Goal: Information Seeking & Learning: Find contact information

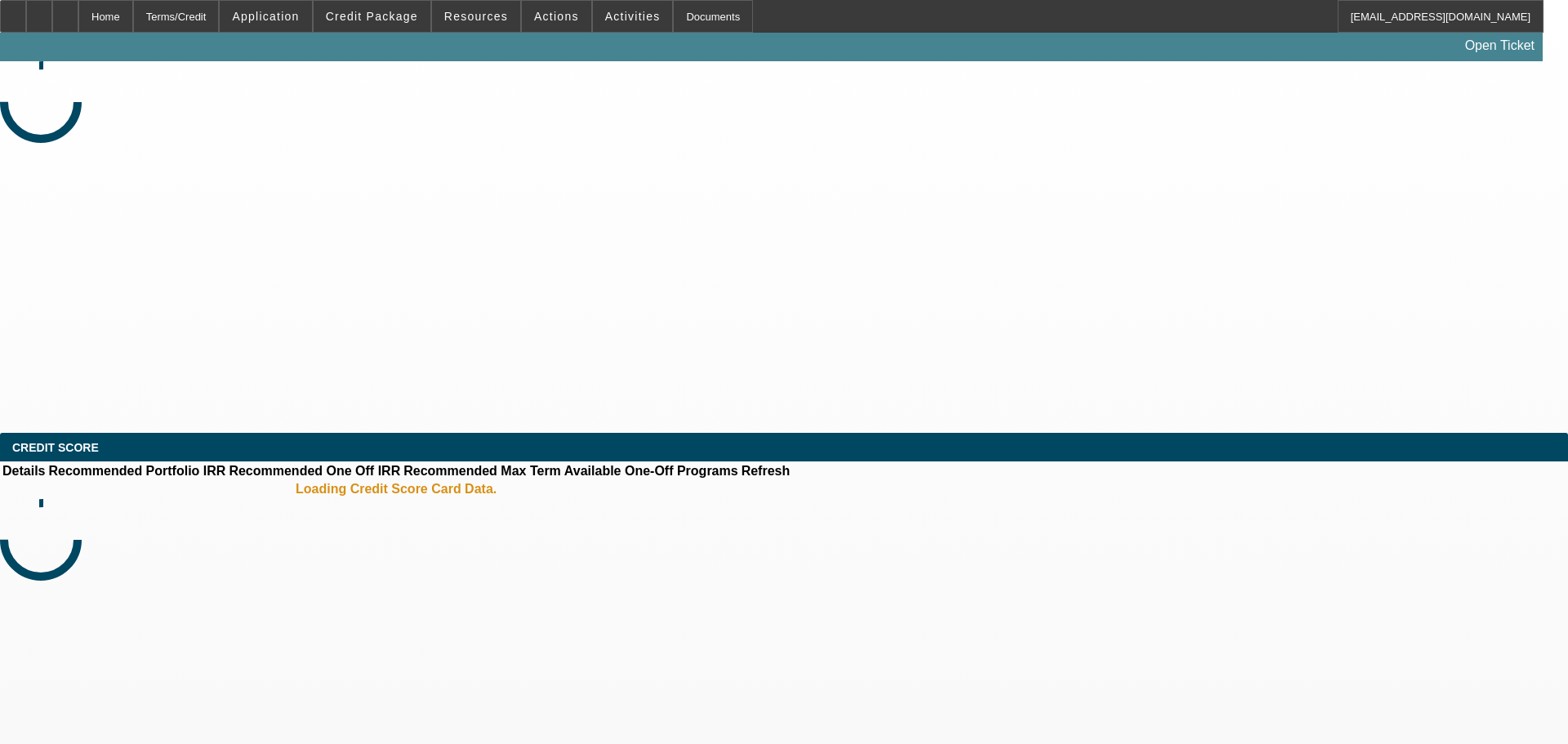
select select "0"
select select "2"
select select "0.1"
select select "4"
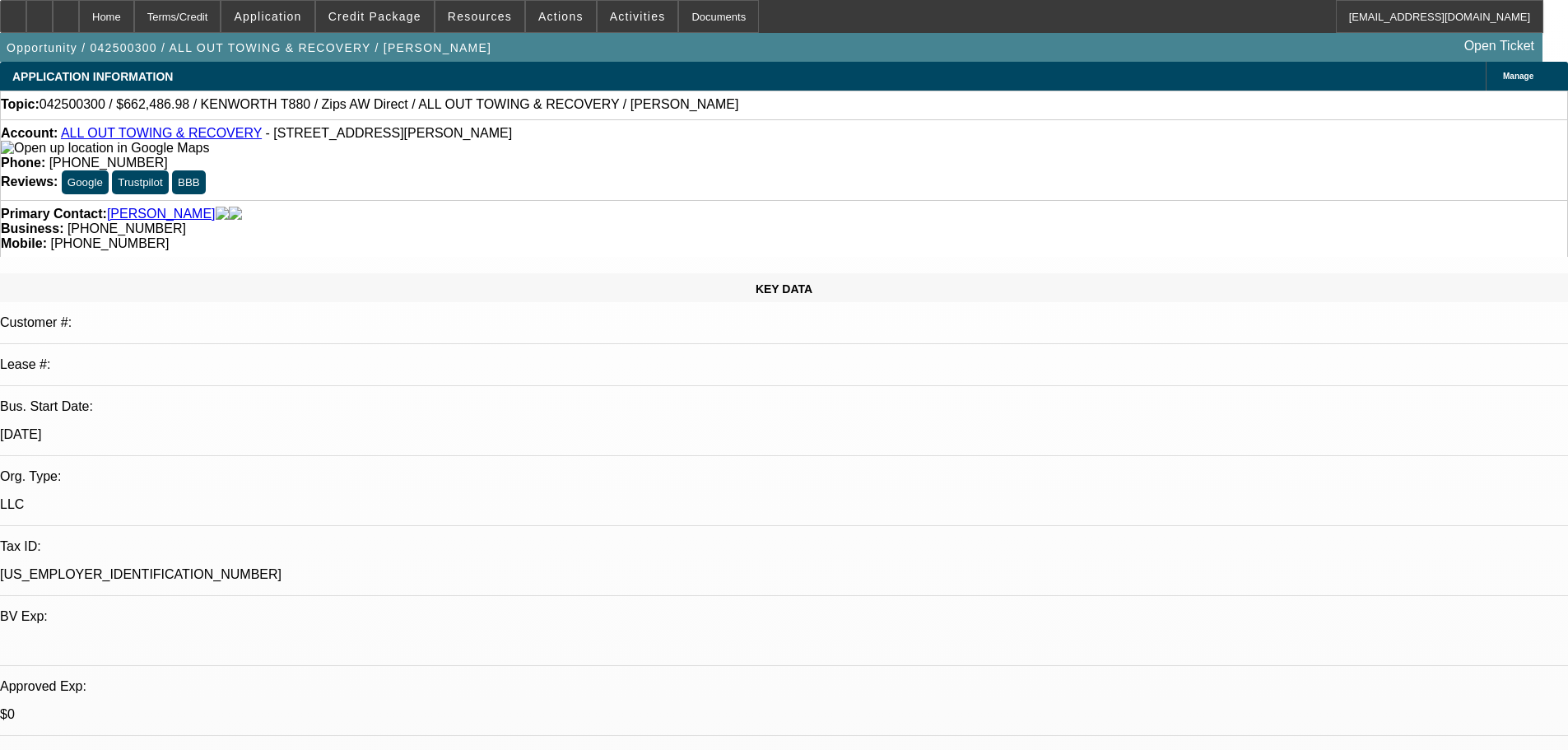
select select "0"
select select "2"
select select "0"
select select "6"
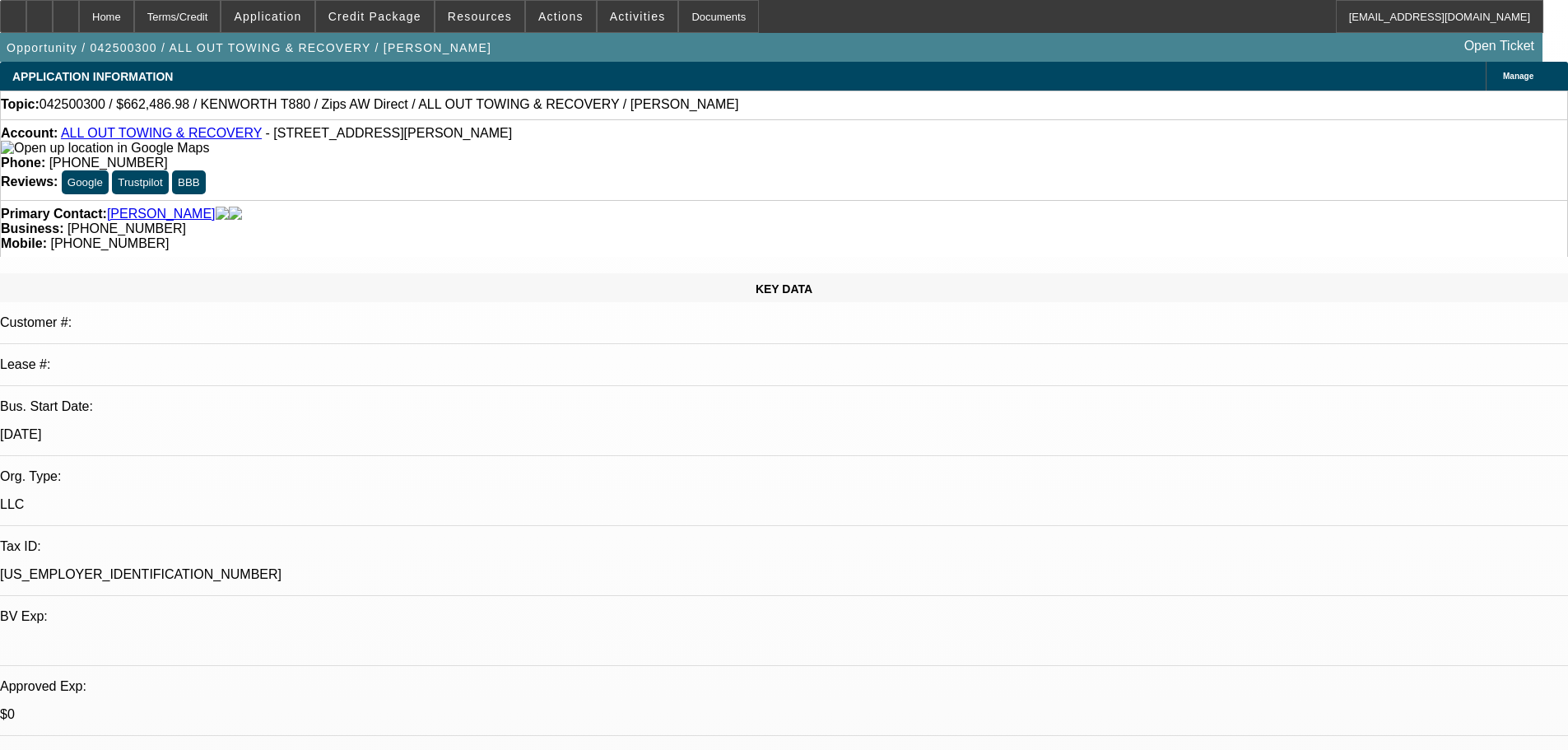
select select "0"
select select "6"
select select "0"
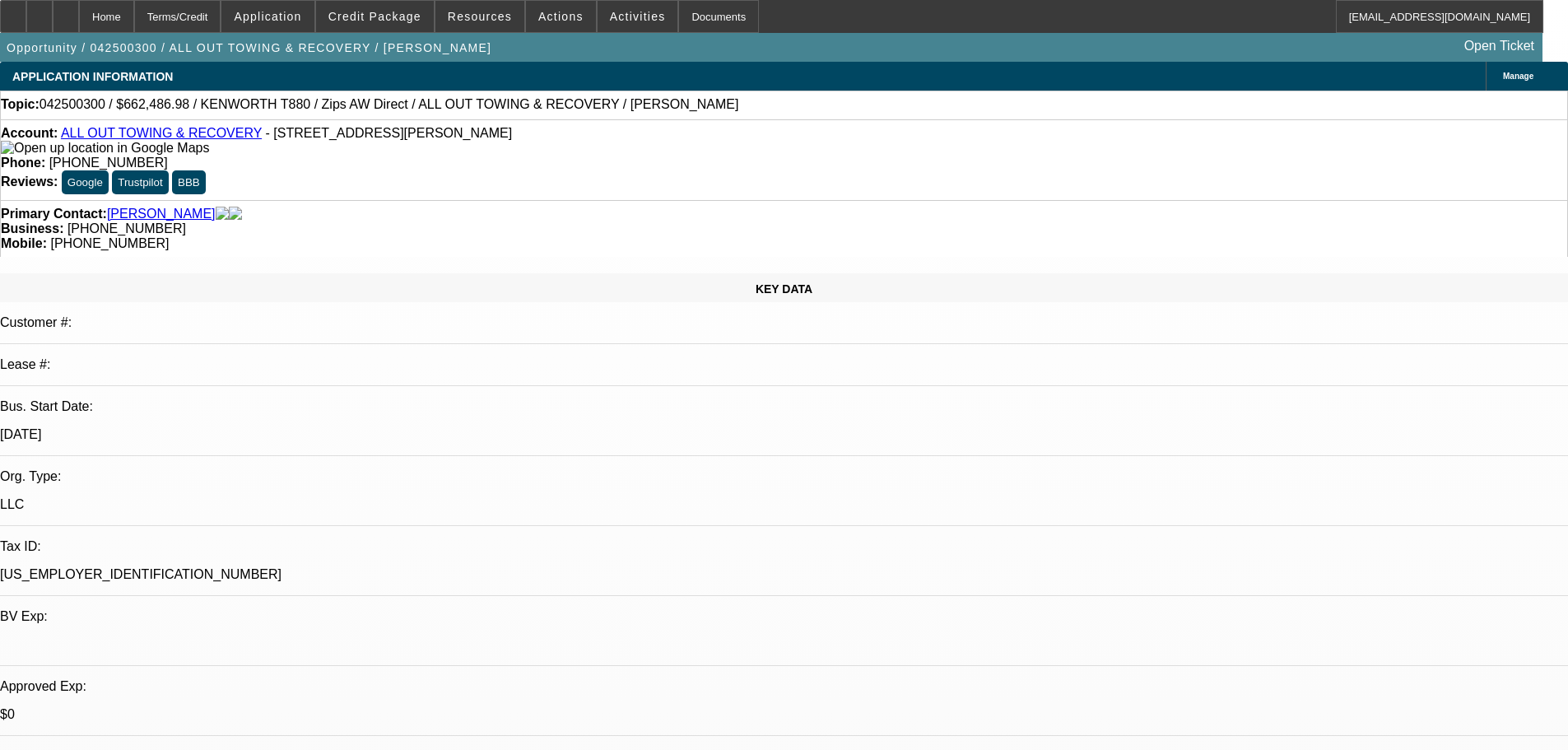
select select "0"
select select "3"
select select "0"
select select "6"
select select "0"
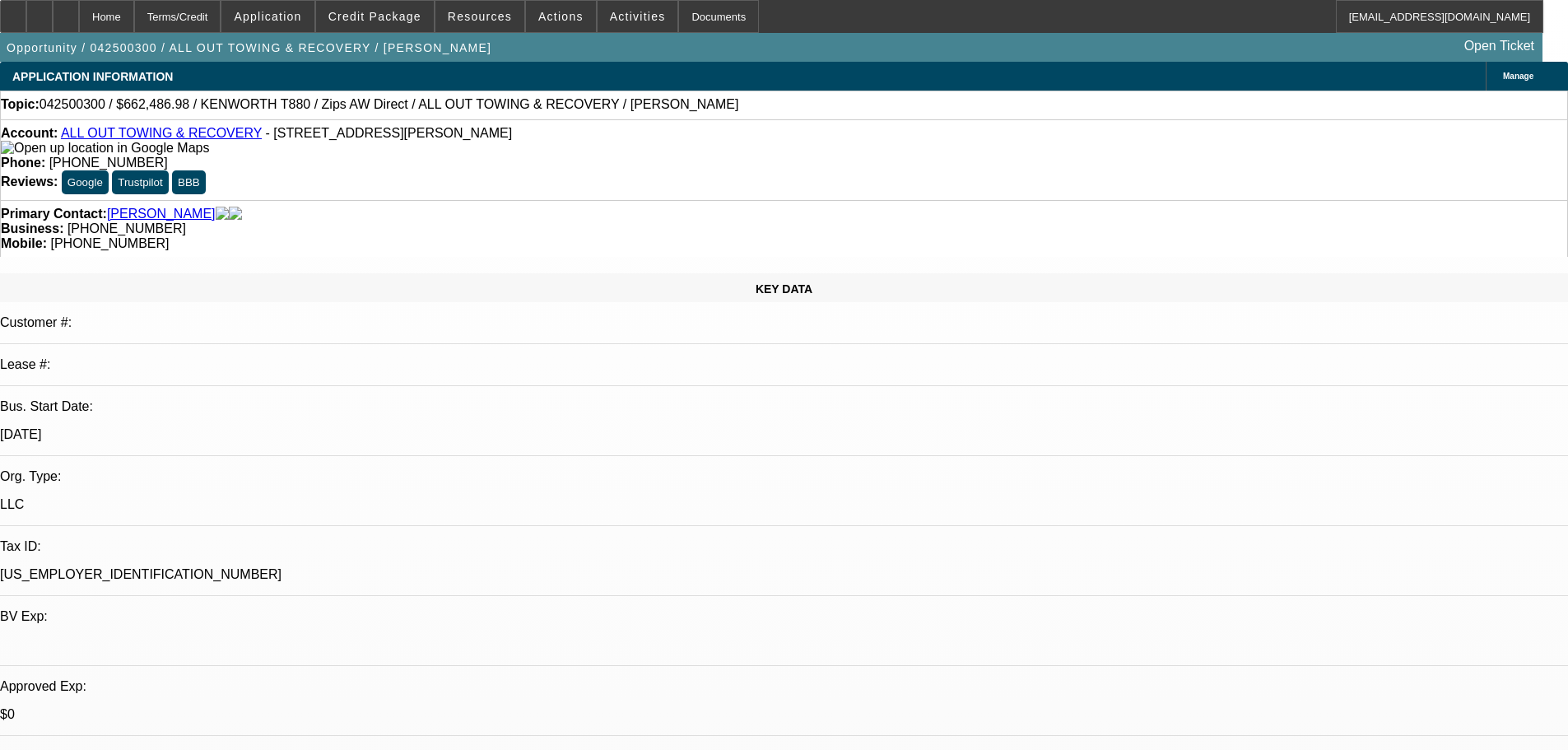
select select "0"
select select "2"
select select "0"
select select "6"
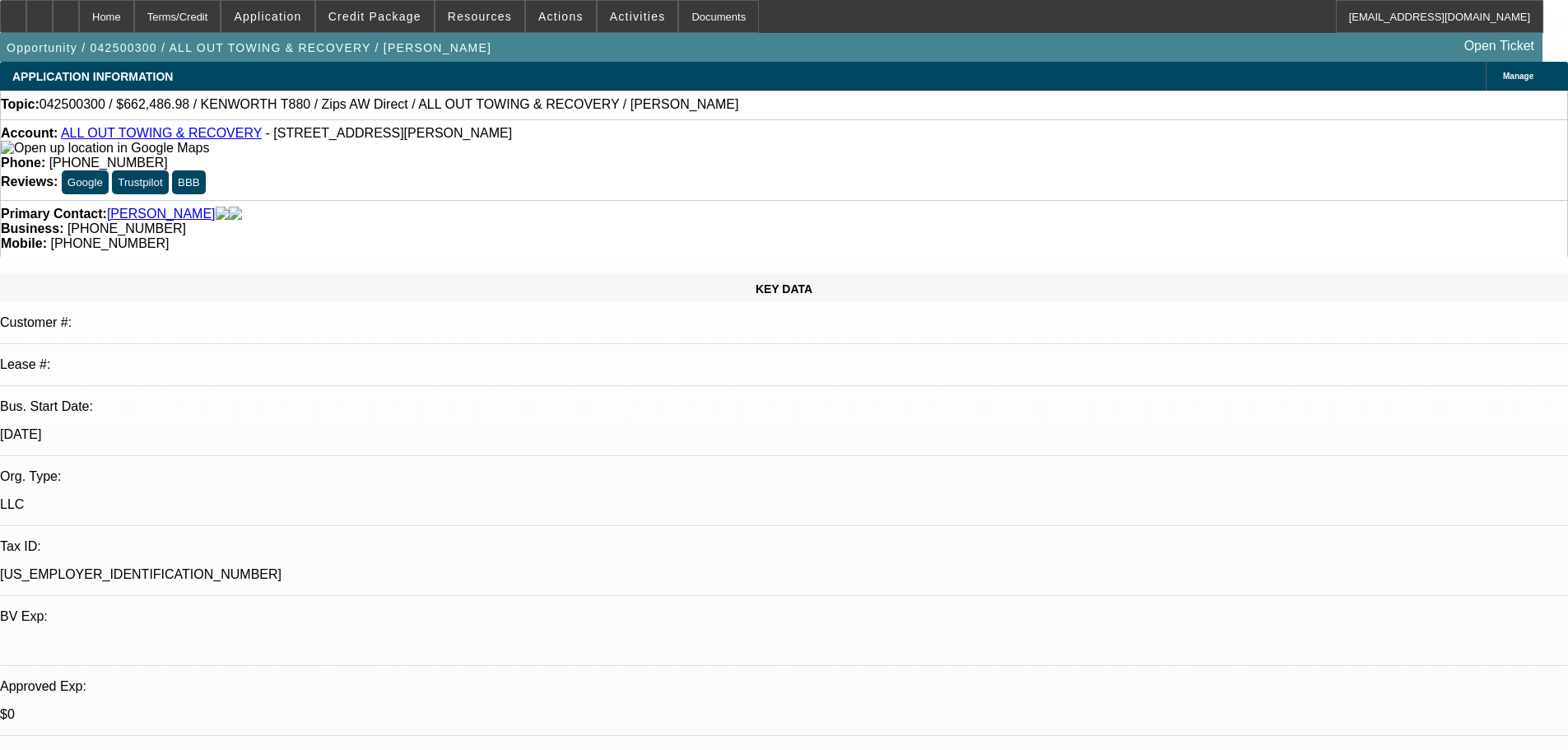
drag, startPoint x: 1219, startPoint y: 344, endPoint x: 1131, endPoint y: 352, distance: 88.4
copy div "(713) 557-1815"
drag, startPoint x: 1356, startPoint y: 237, endPoint x: 1440, endPoint y: 241, distance: 84.1
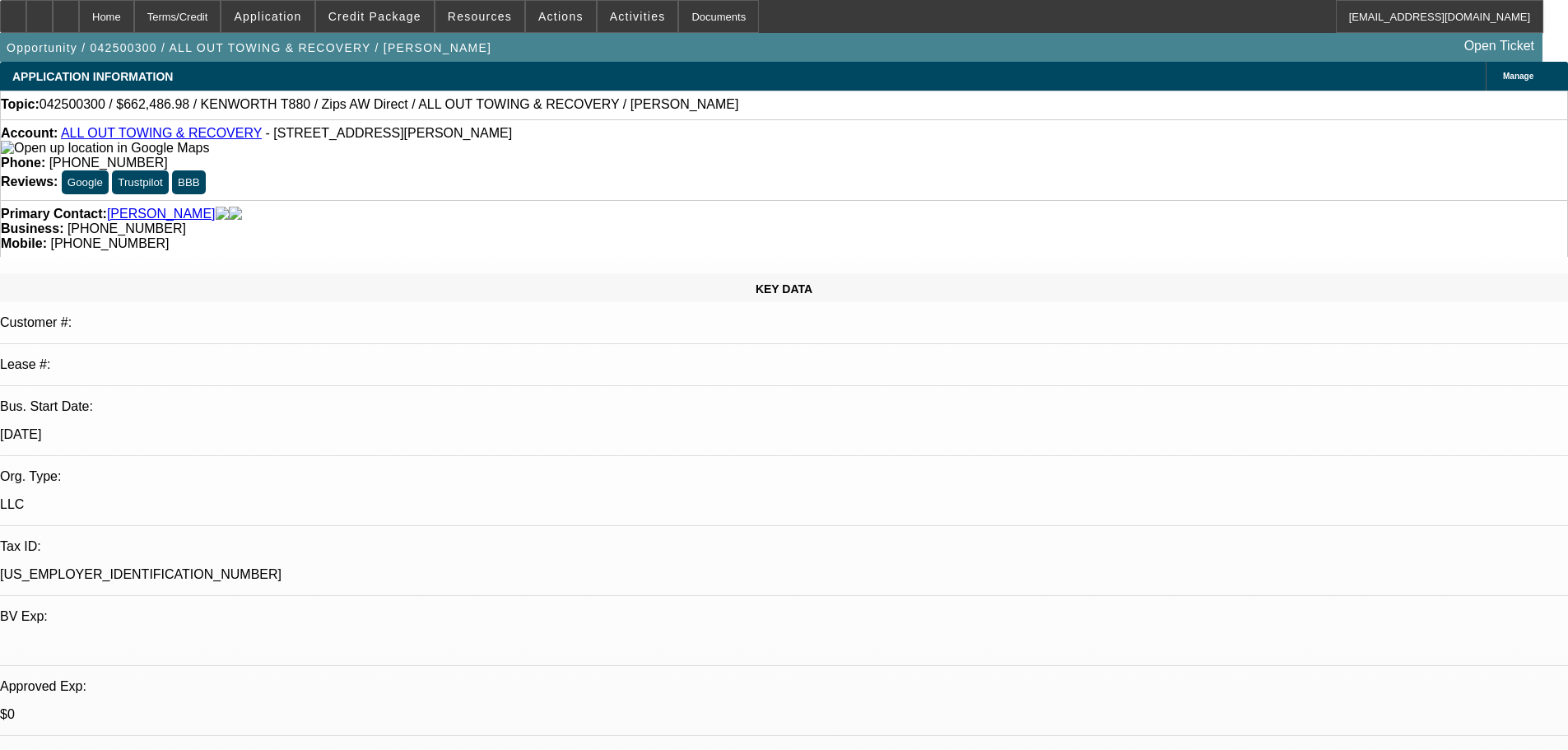
drag, startPoint x: 1425, startPoint y: 232, endPoint x: 1358, endPoint y: 237, distance: 67.2
copy b "(281) 330-8315"
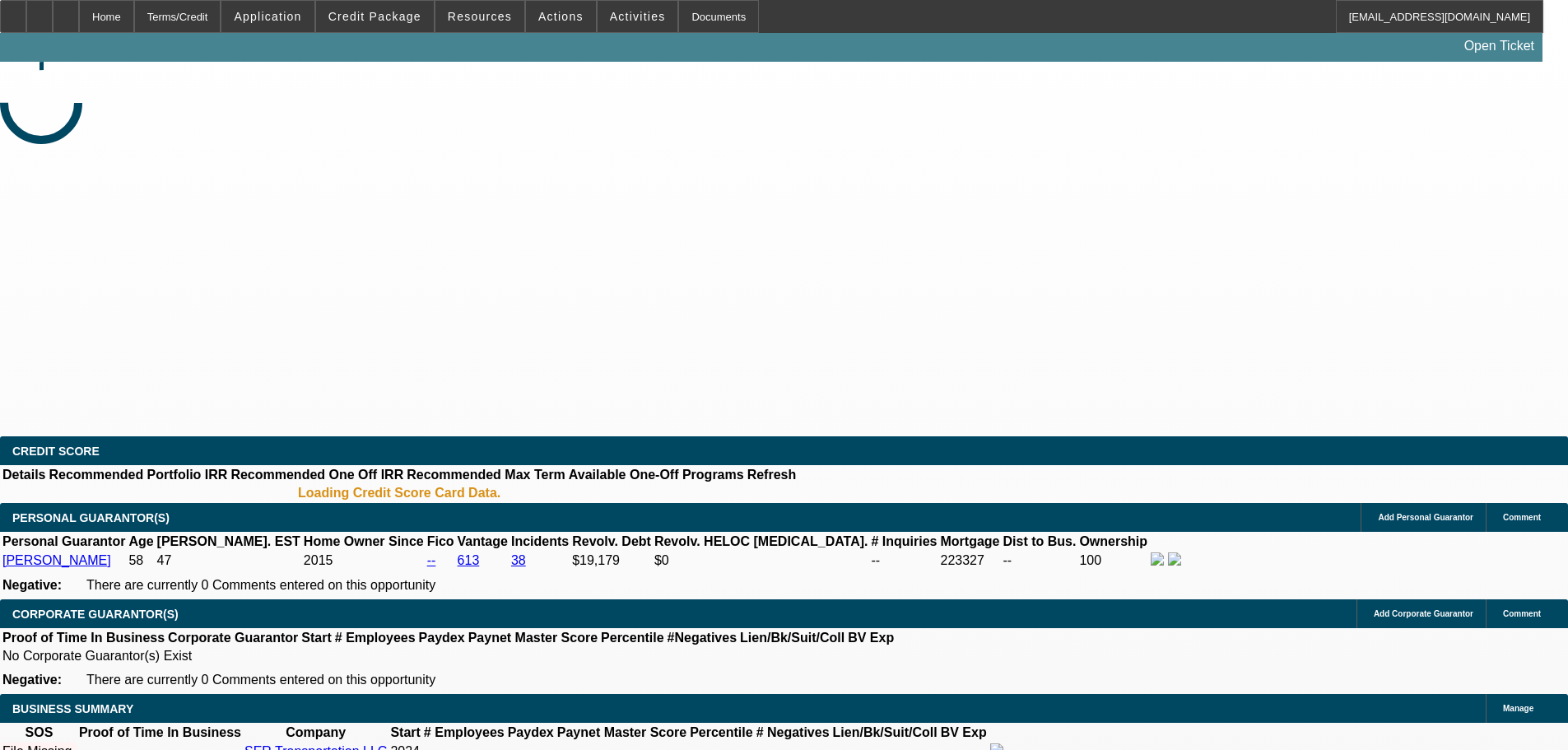
select select "0"
select select "2"
select select "0.1"
select select "4"
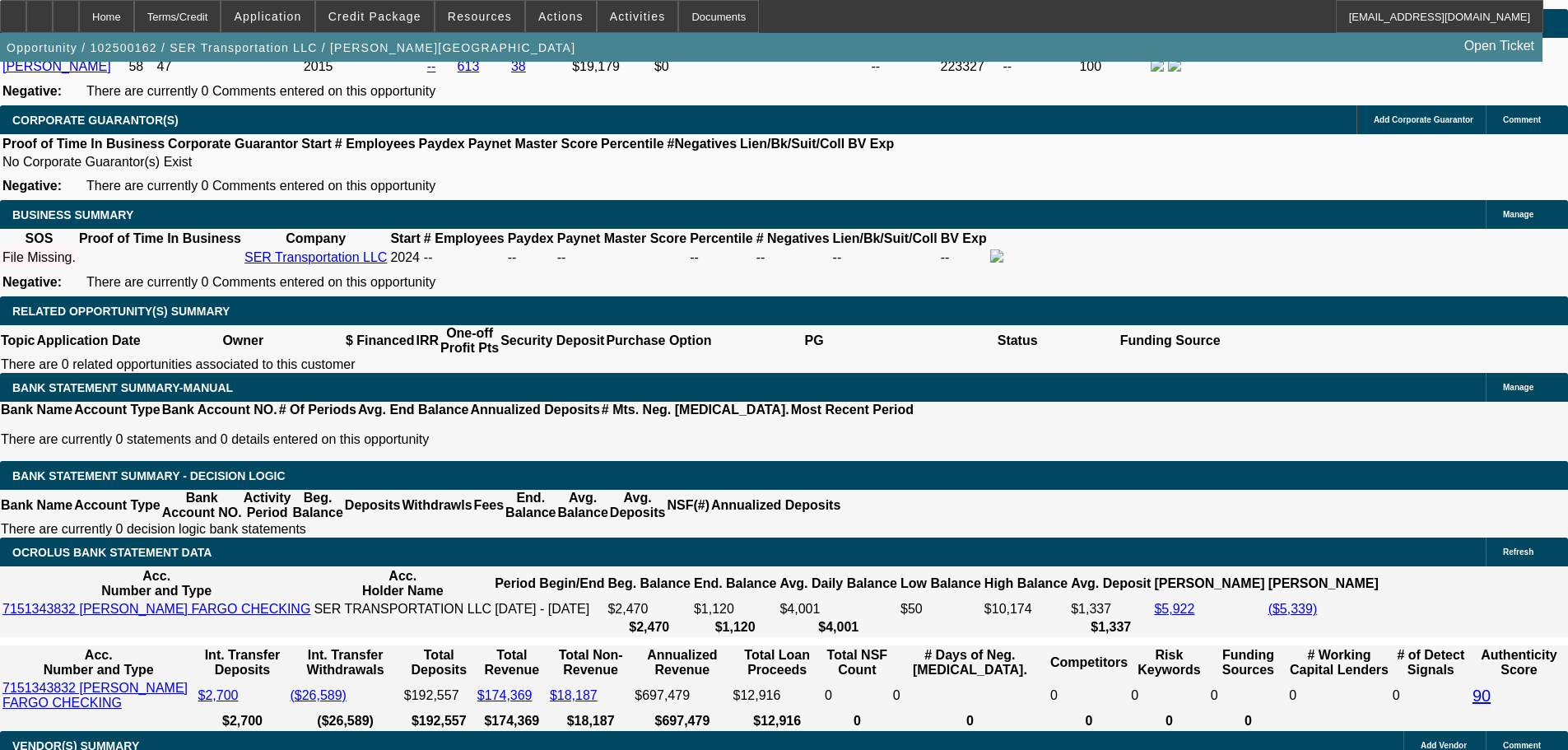
scroll to position [603, 0]
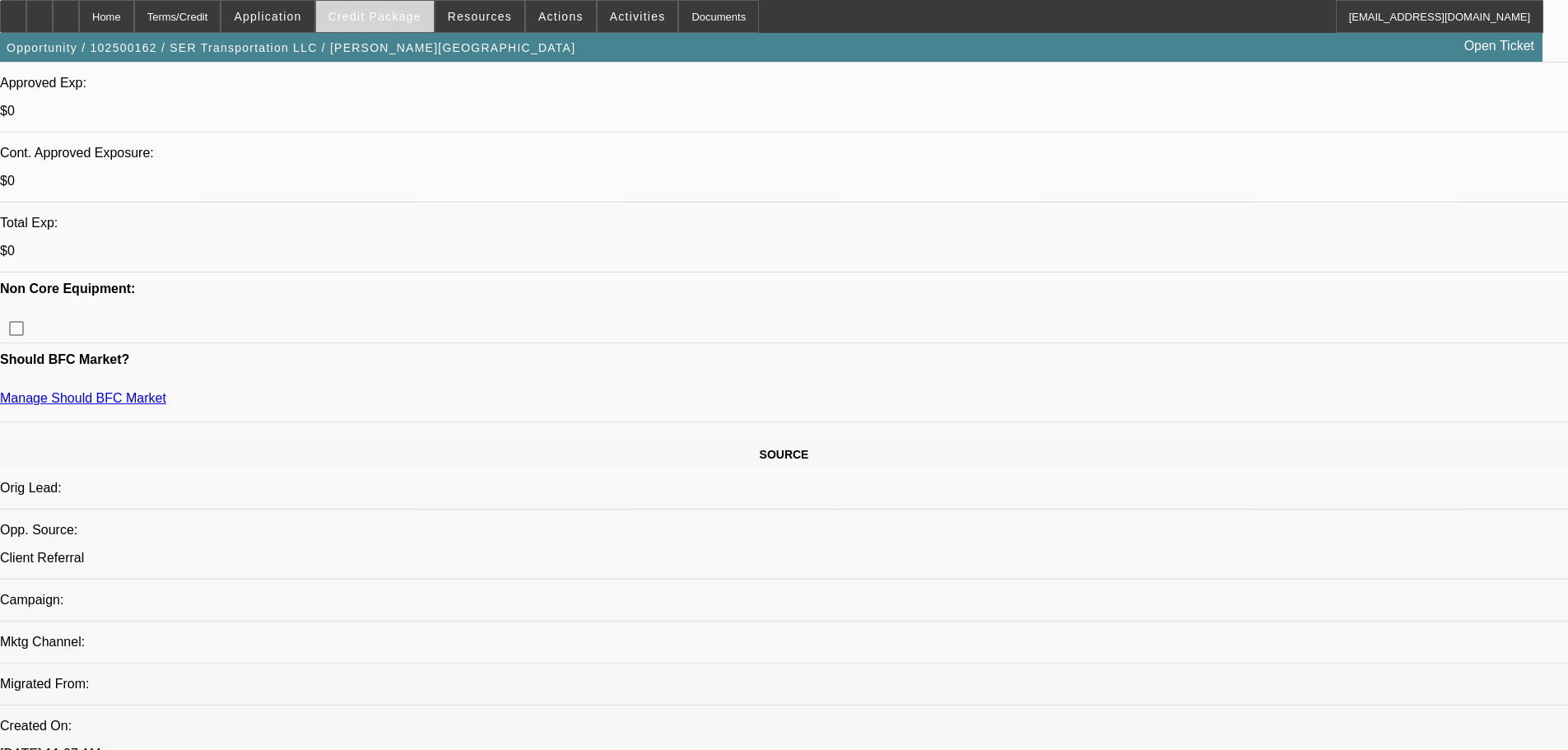
click at [383, 17] on span "Credit Package" at bounding box center [375, 17] width 93 height 13
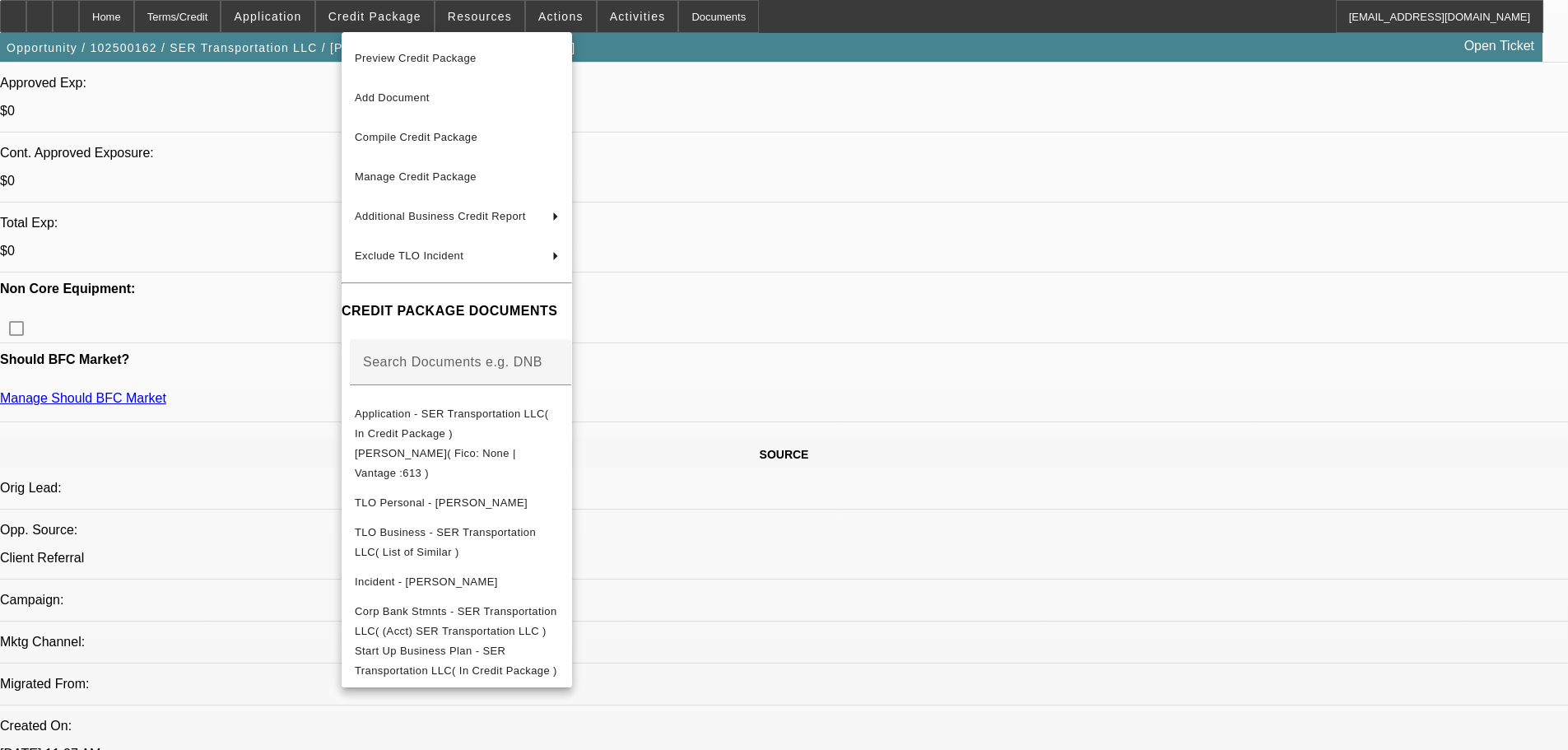
click at [853, 314] on div at bounding box center [784, 375] width 1568 height 750
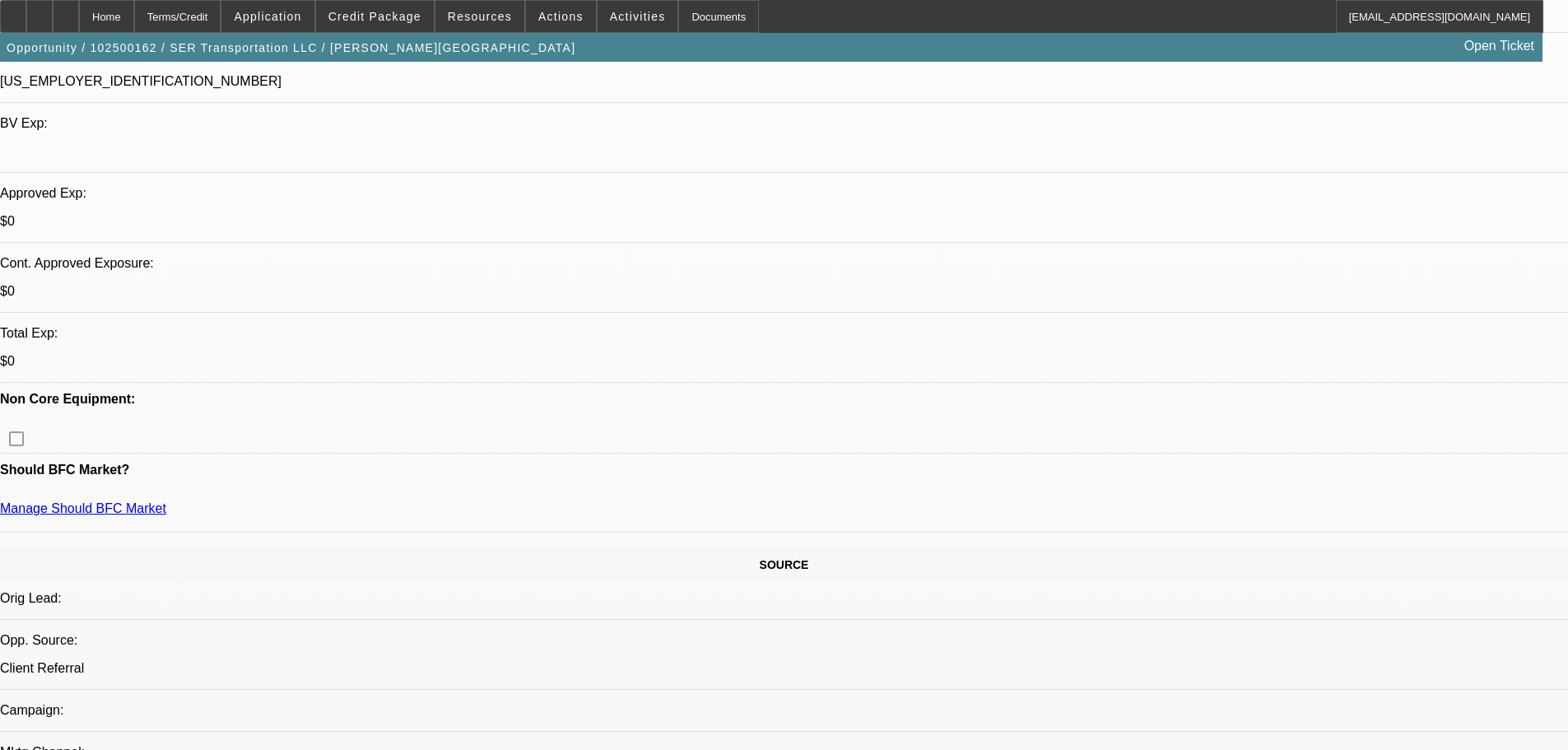
scroll to position [494, 0]
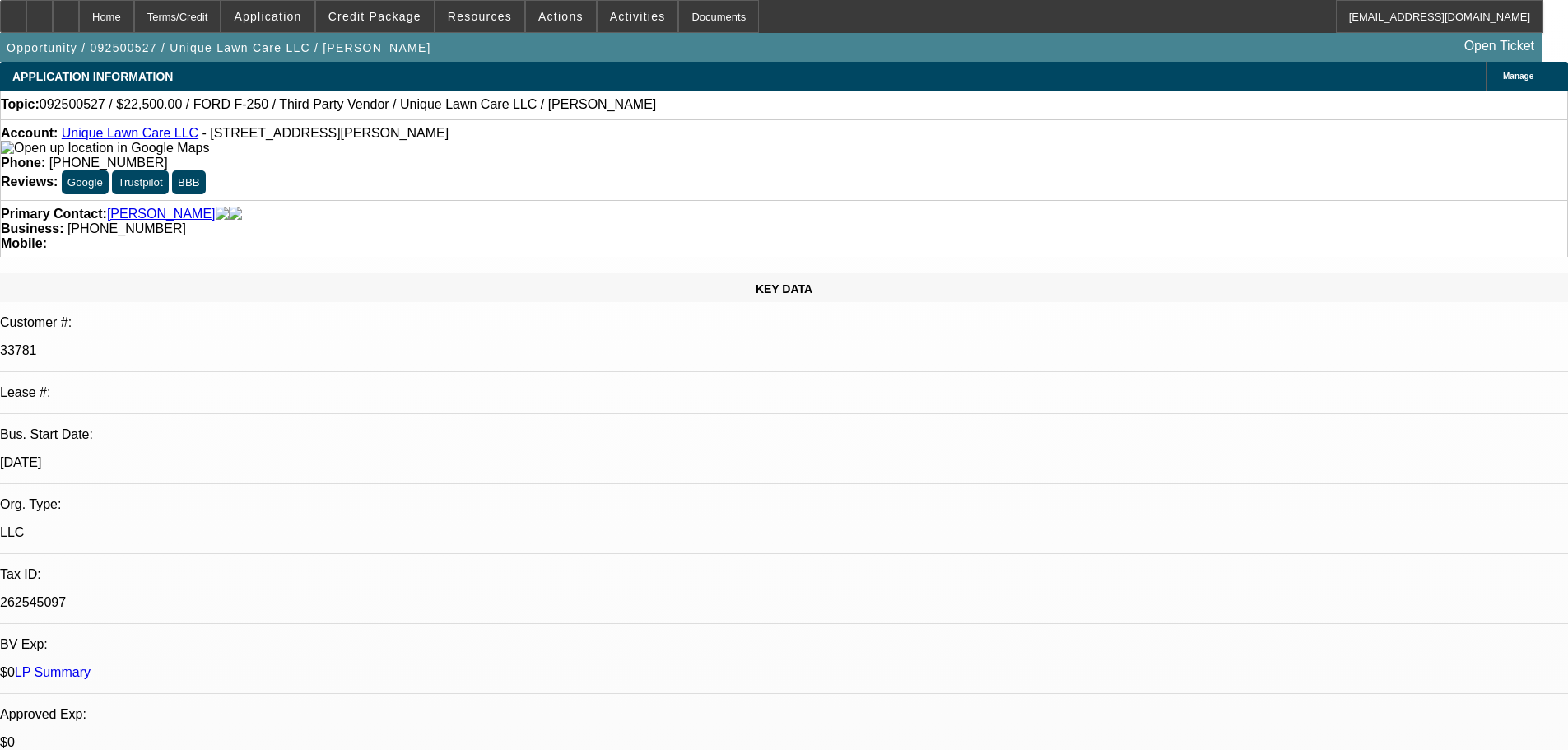
select select "0"
select select "6"
select select "0"
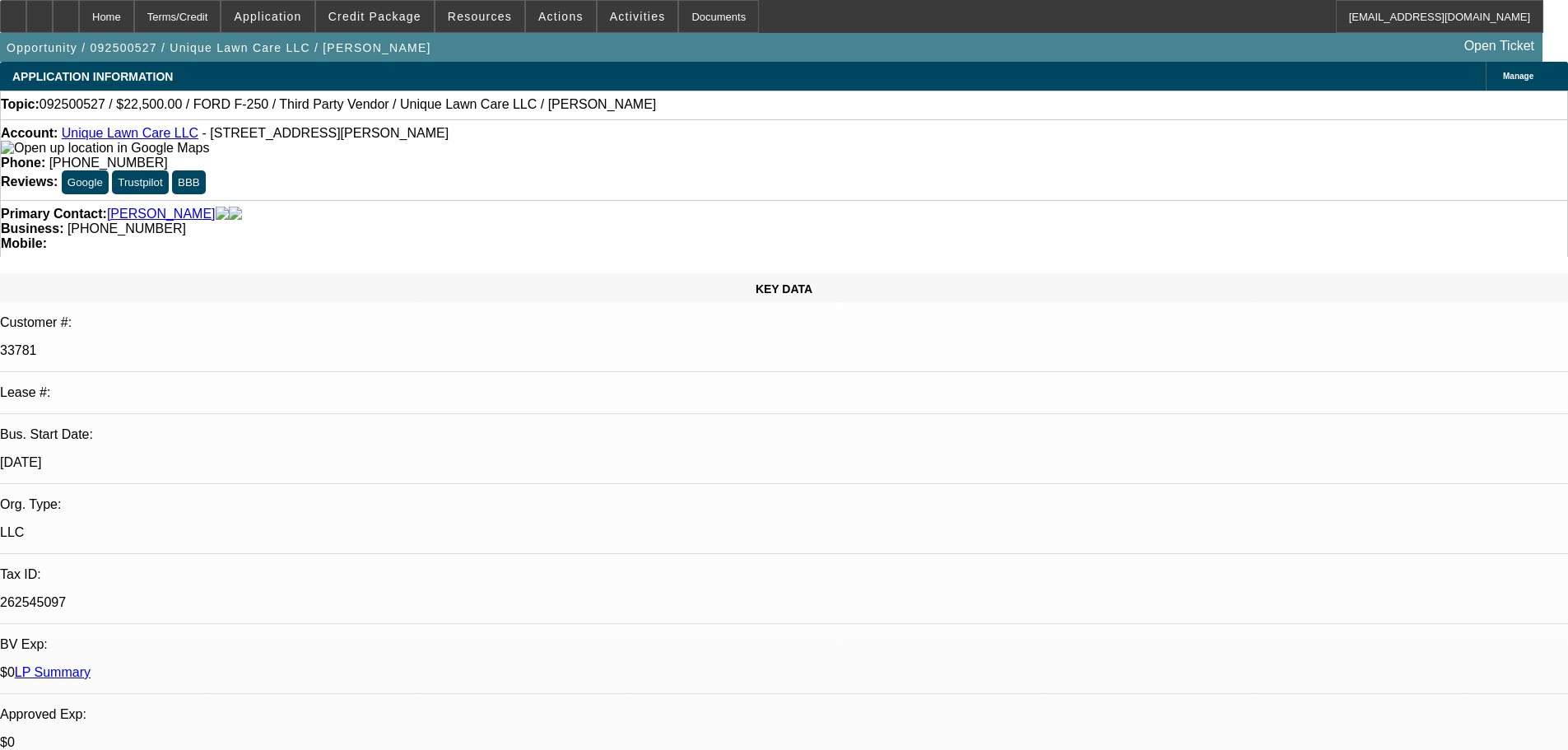
select select "0"
select select "6"
select select "0"
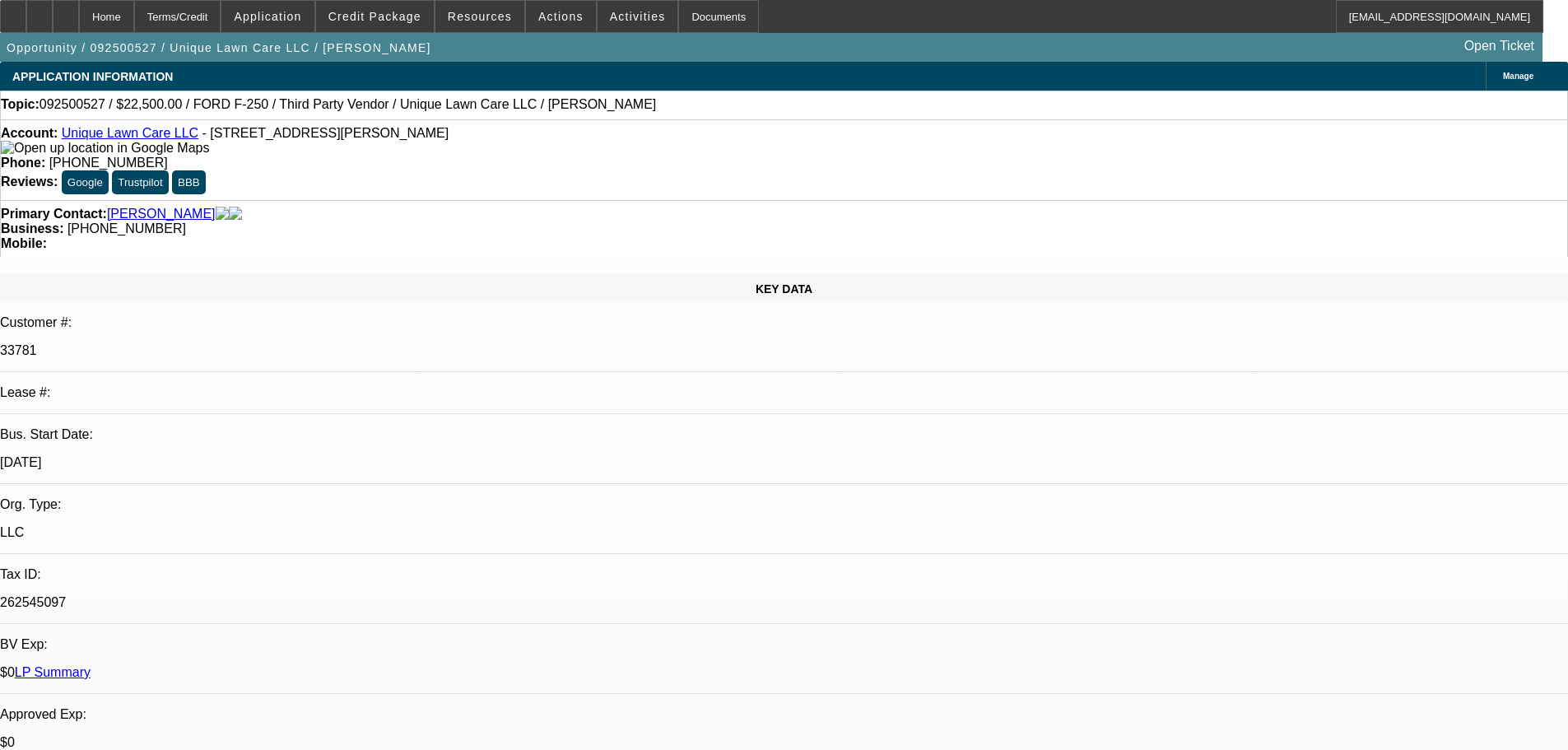
select select "0"
select select "6"
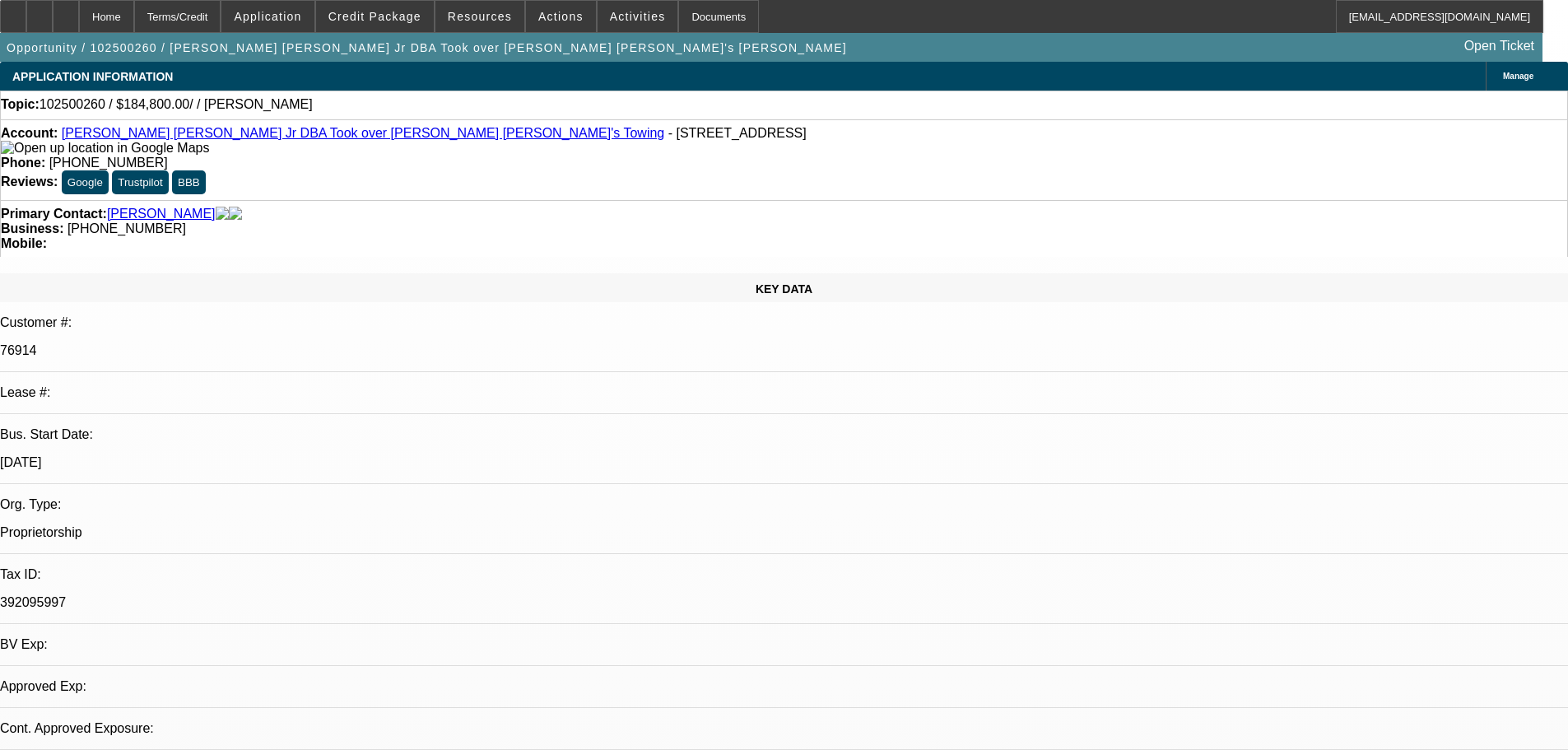
select select "0"
select select "2"
select select "0.1"
select select "1"
select select "2"
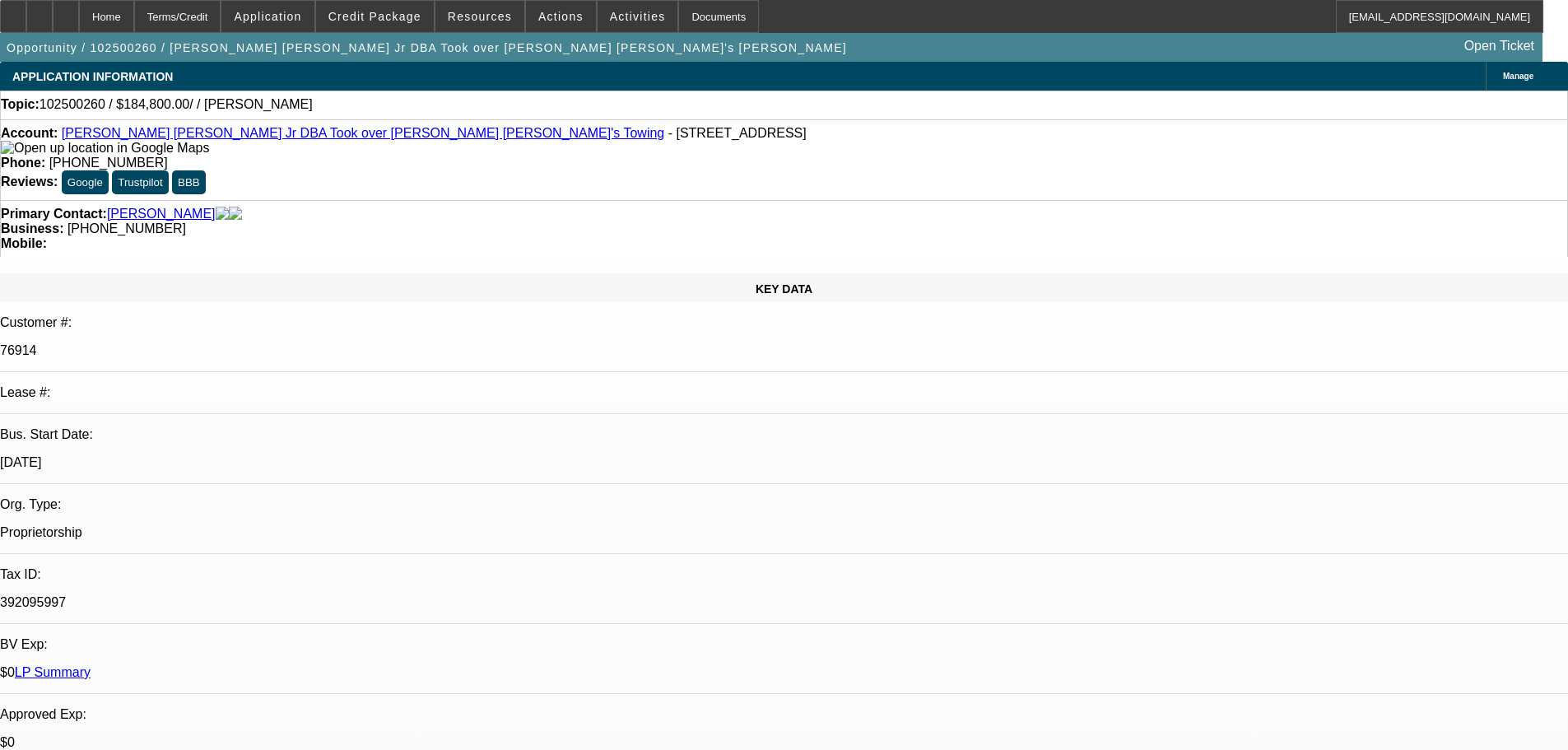
select select "4"
drag, startPoint x: 1516, startPoint y: 102, endPoint x: 1493, endPoint y: 120, distance: 29.2
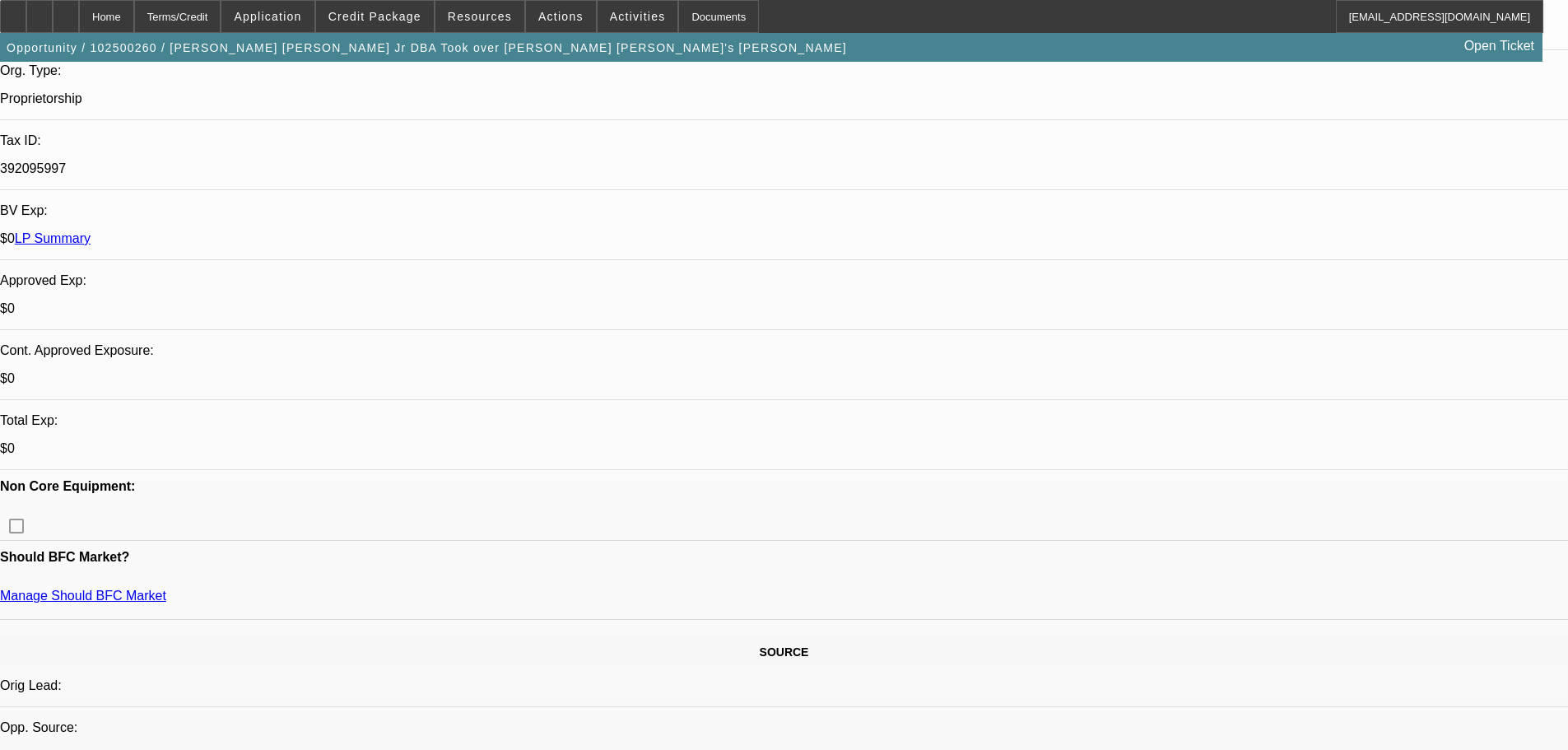
scroll to position [494, 0]
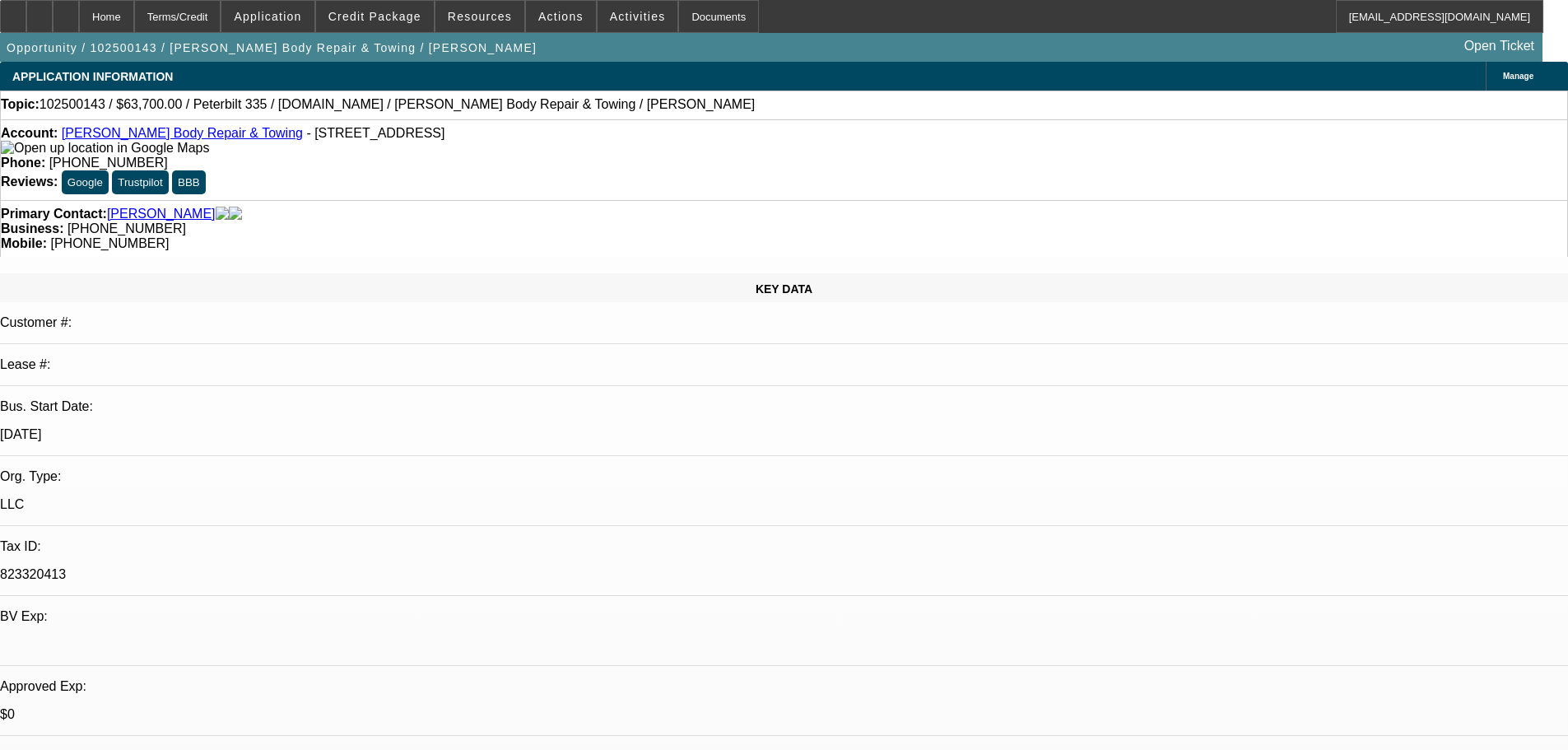
select select "0"
select select "2"
select select "0.1"
select select "4"
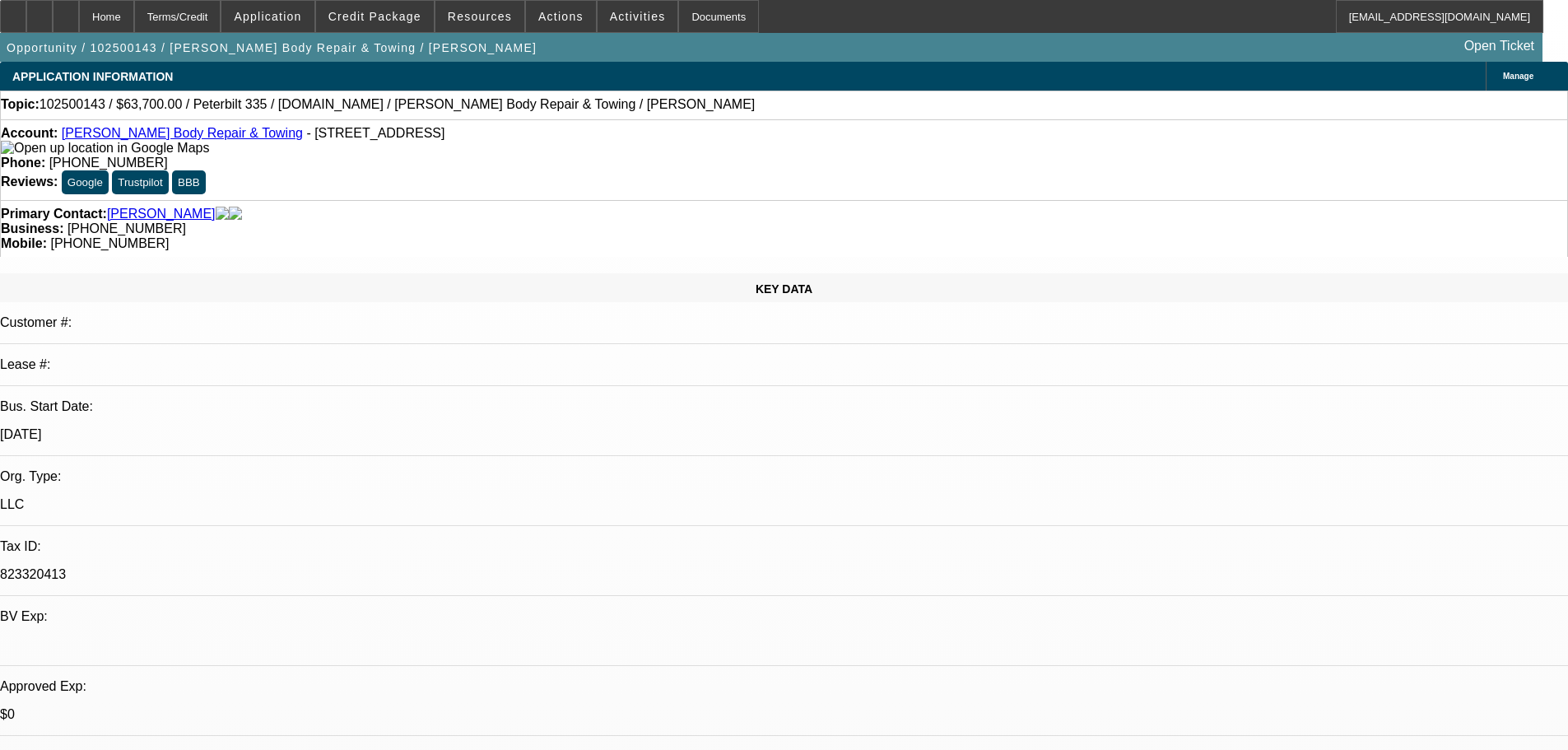
scroll to position [125, 0]
click at [385, 19] on span "Credit Package" at bounding box center [375, 17] width 93 height 13
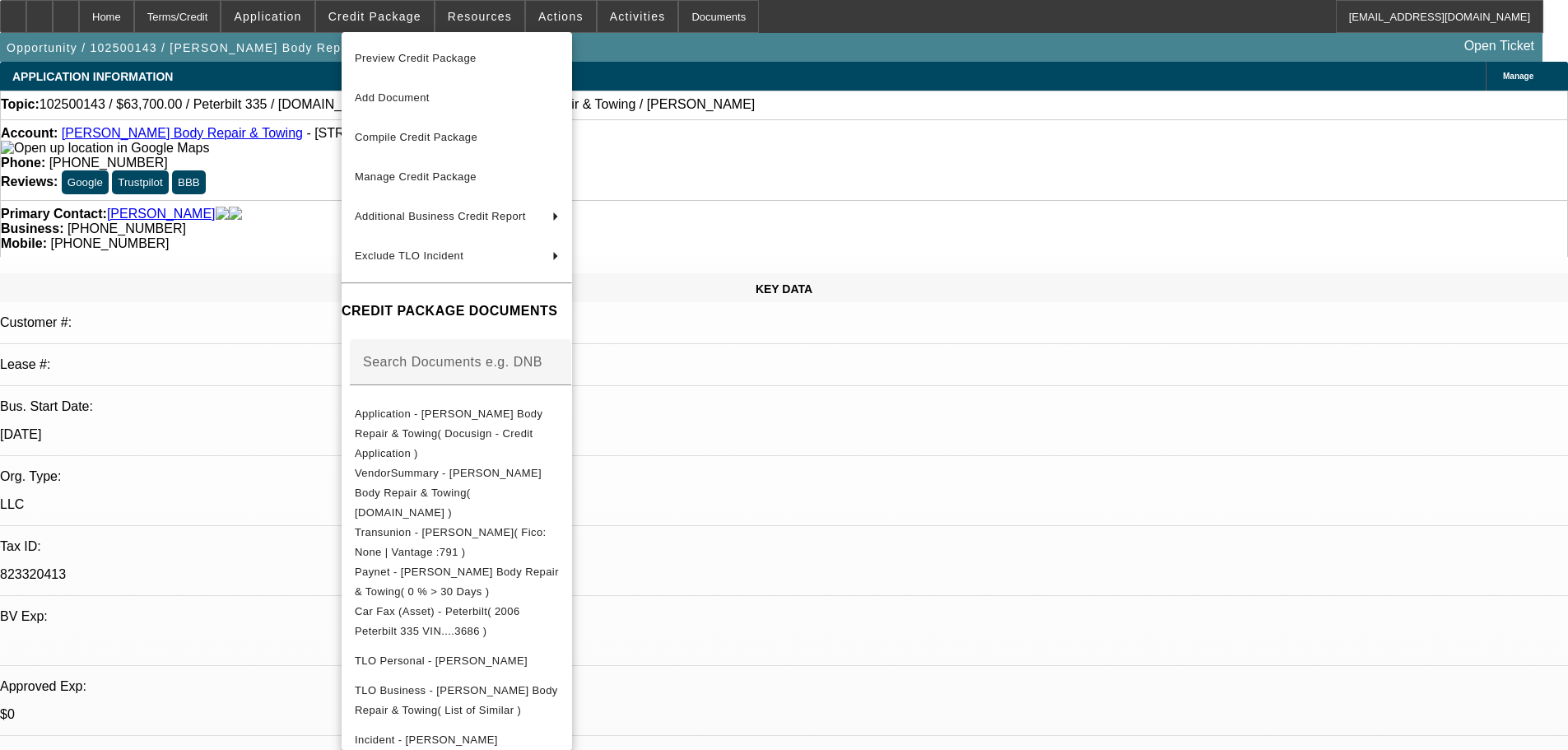
click at [208, 225] on div at bounding box center [784, 375] width 1568 height 750
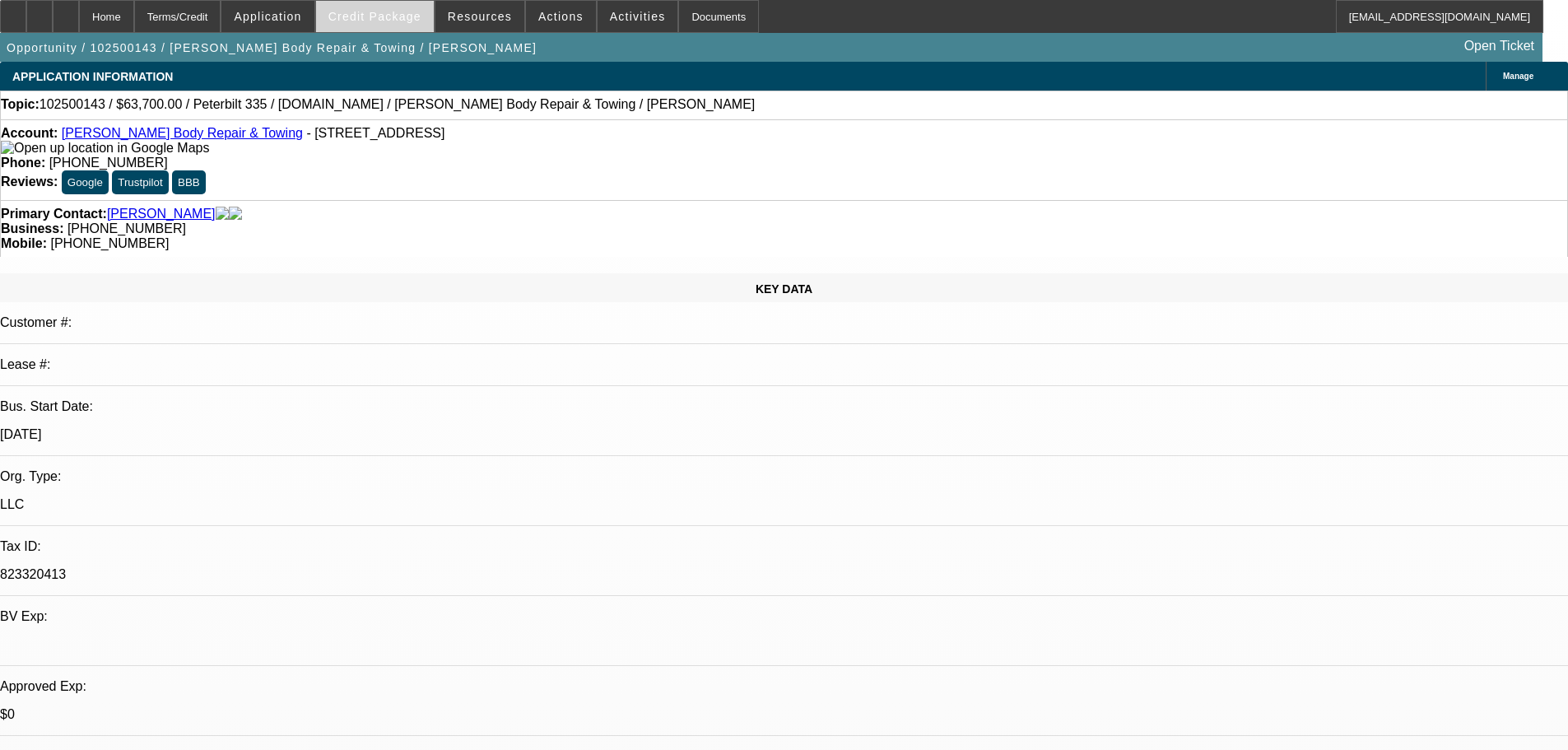
click at [400, 17] on span "Credit Package" at bounding box center [375, 17] width 93 height 13
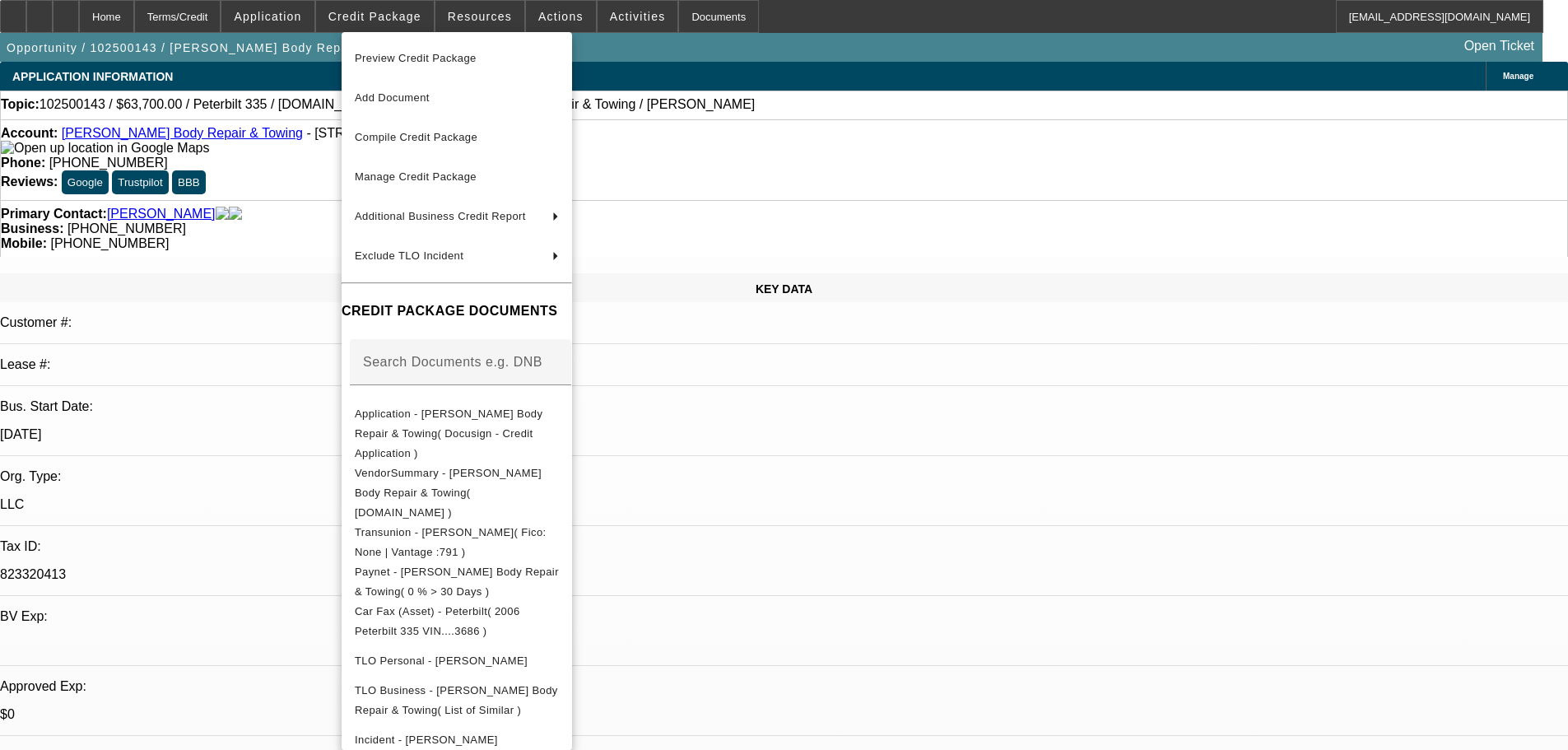
drag, startPoint x: 901, startPoint y: 80, endPoint x: 742, endPoint y: 17, distance: 171.0
click at [901, 78] on div at bounding box center [784, 375] width 1568 height 750
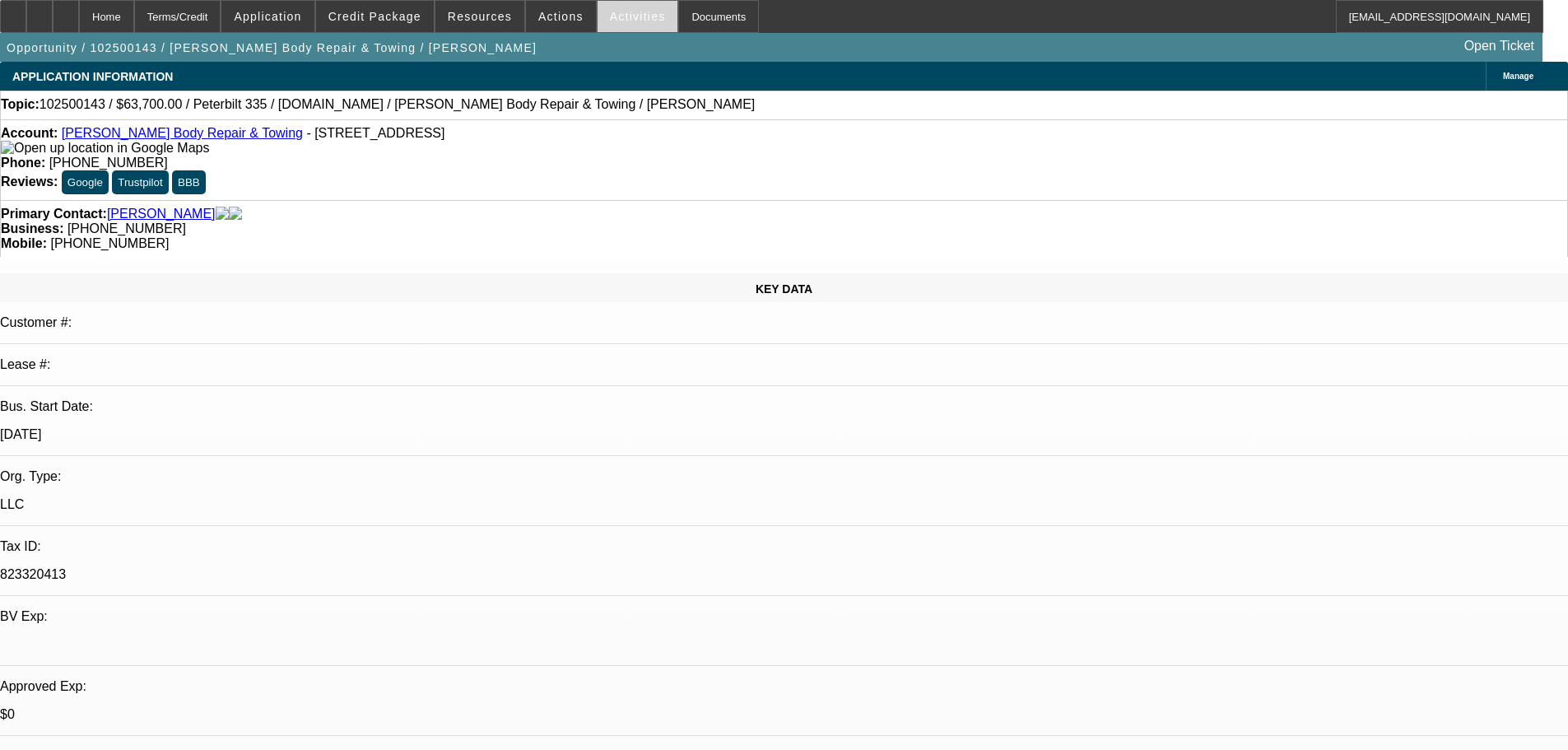
click at [610, 17] on span "Activities" at bounding box center [637, 17] width 56 height 13
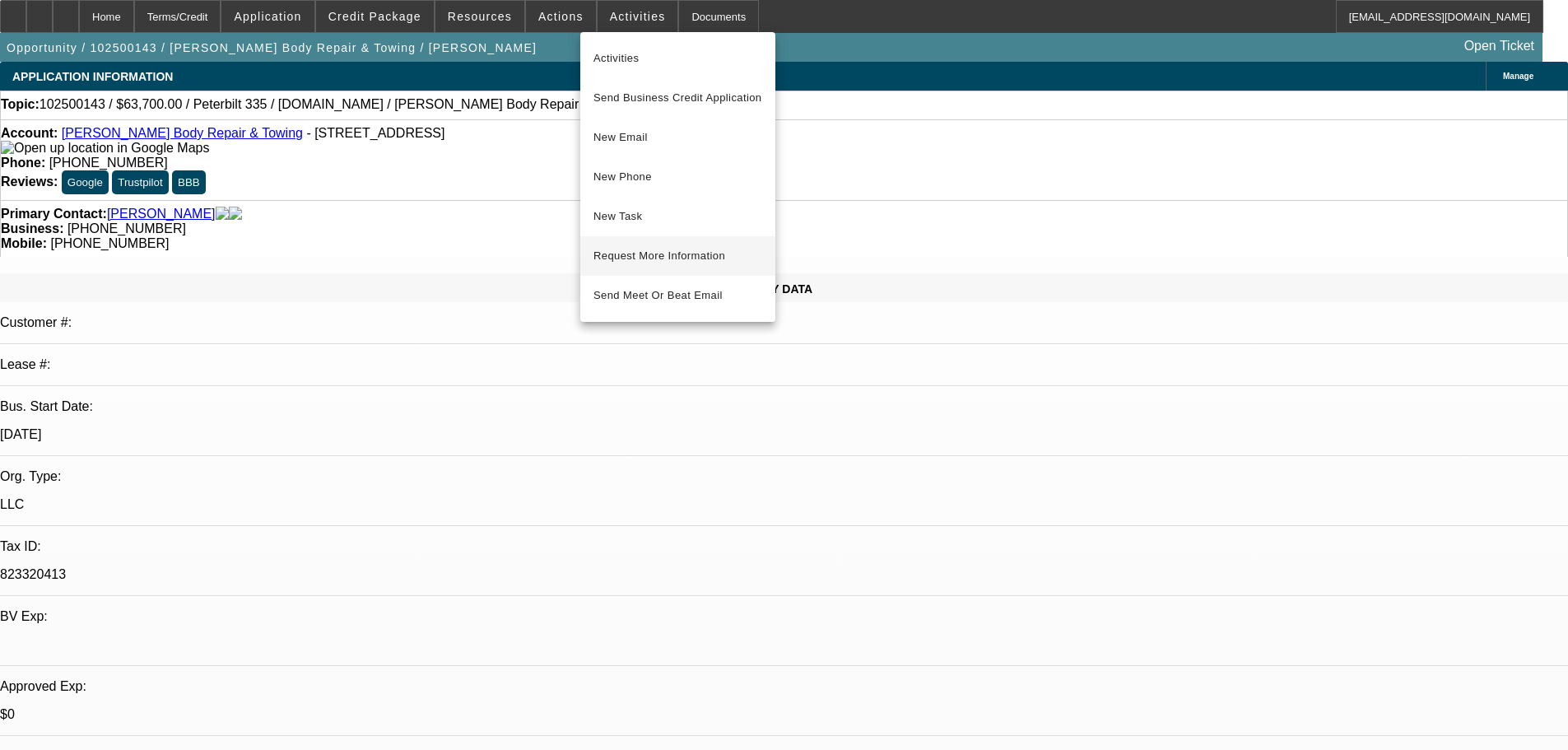
click at [696, 260] on span "Request More Information" at bounding box center [677, 256] width 169 height 20
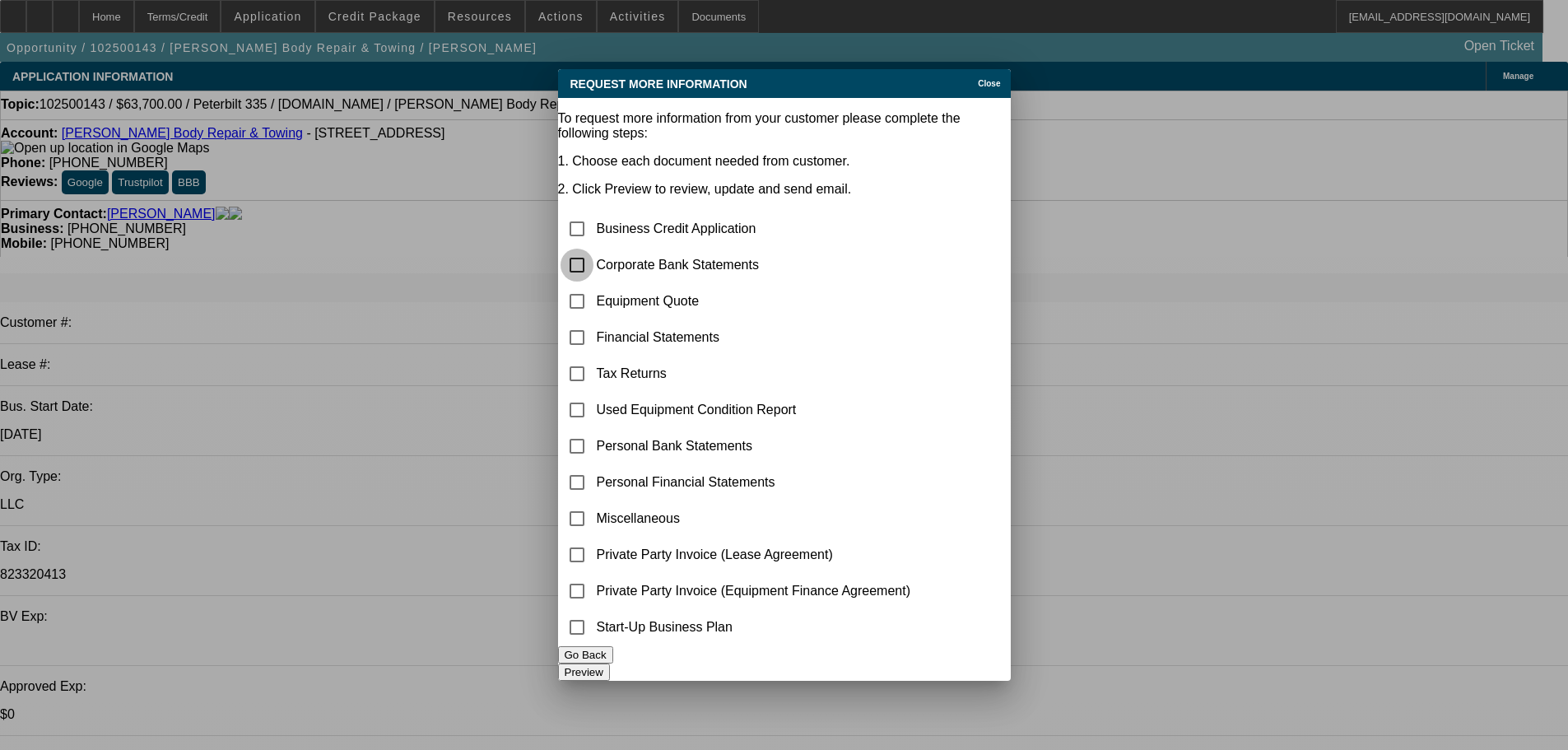
drag, startPoint x: 593, startPoint y: 206, endPoint x: 624, endPoint y: 348, distance: 145.3
click at [593, 249] on input "checkbox" at bounding box center [577, 265] width 33 height 33
checkbox input "true"
click at [610, 669] on button "Preview" at bounding box center [584, 671] width 51 height 17
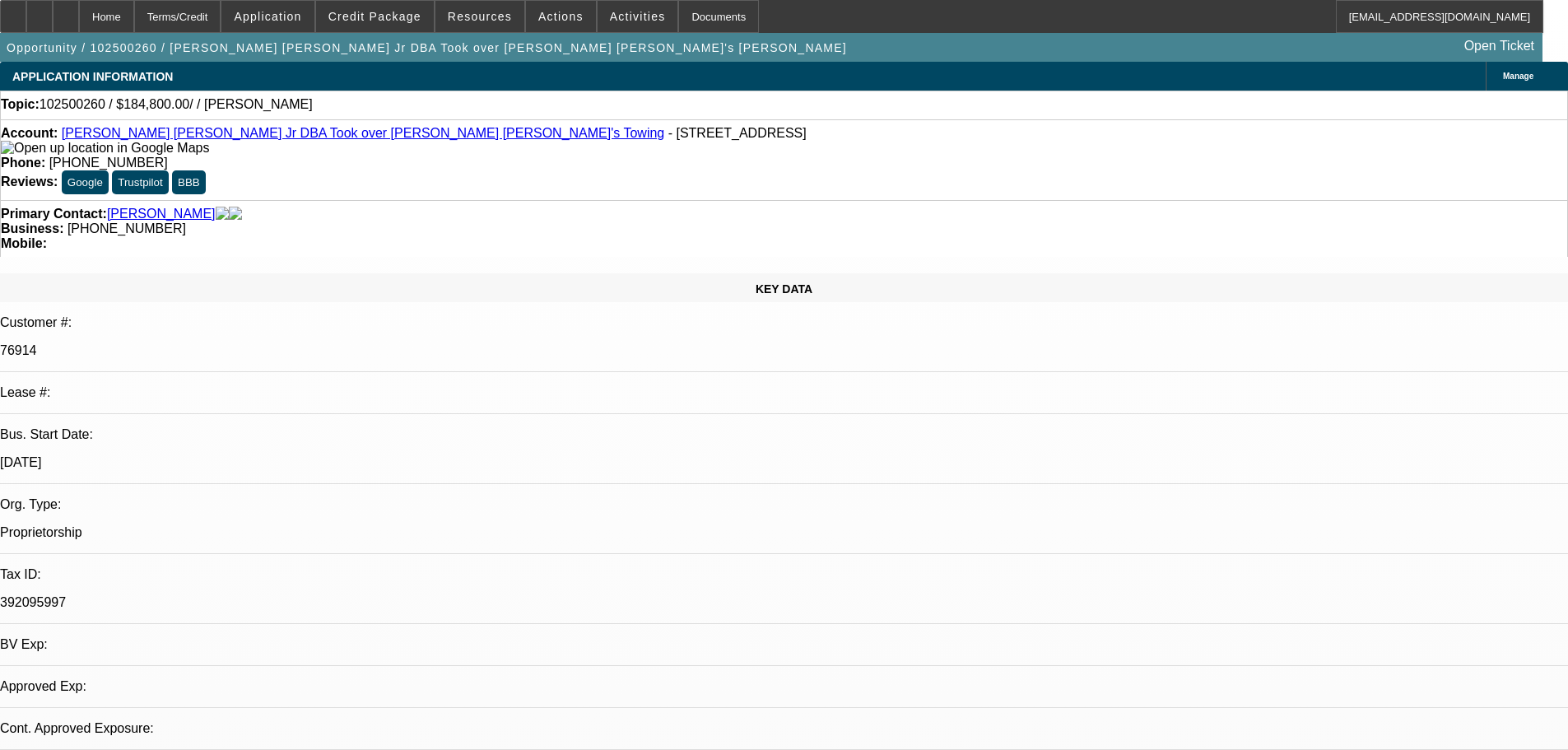
select select "0"
select select "2"
select select "0.1"
select select "4"
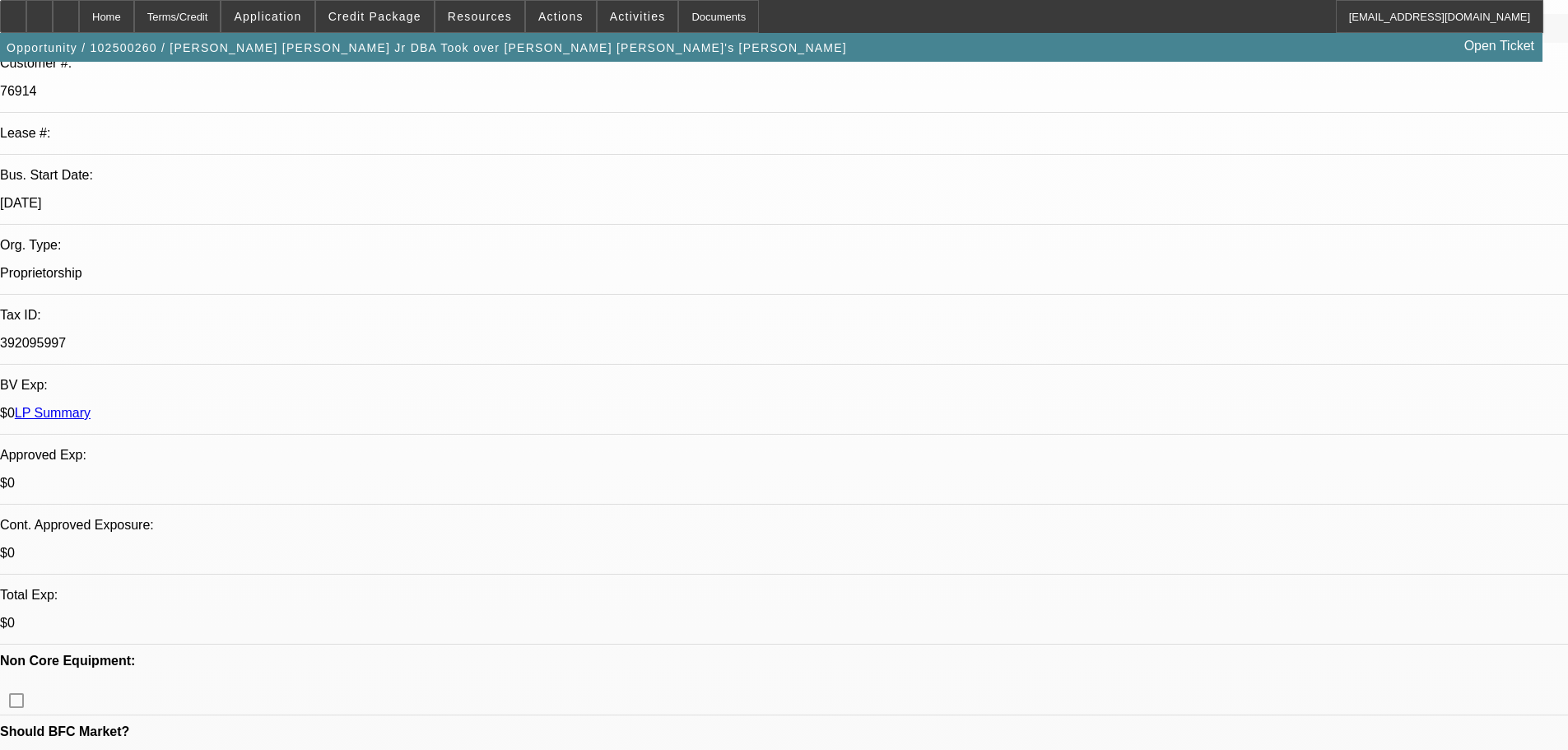
scroll to position [329, 0]
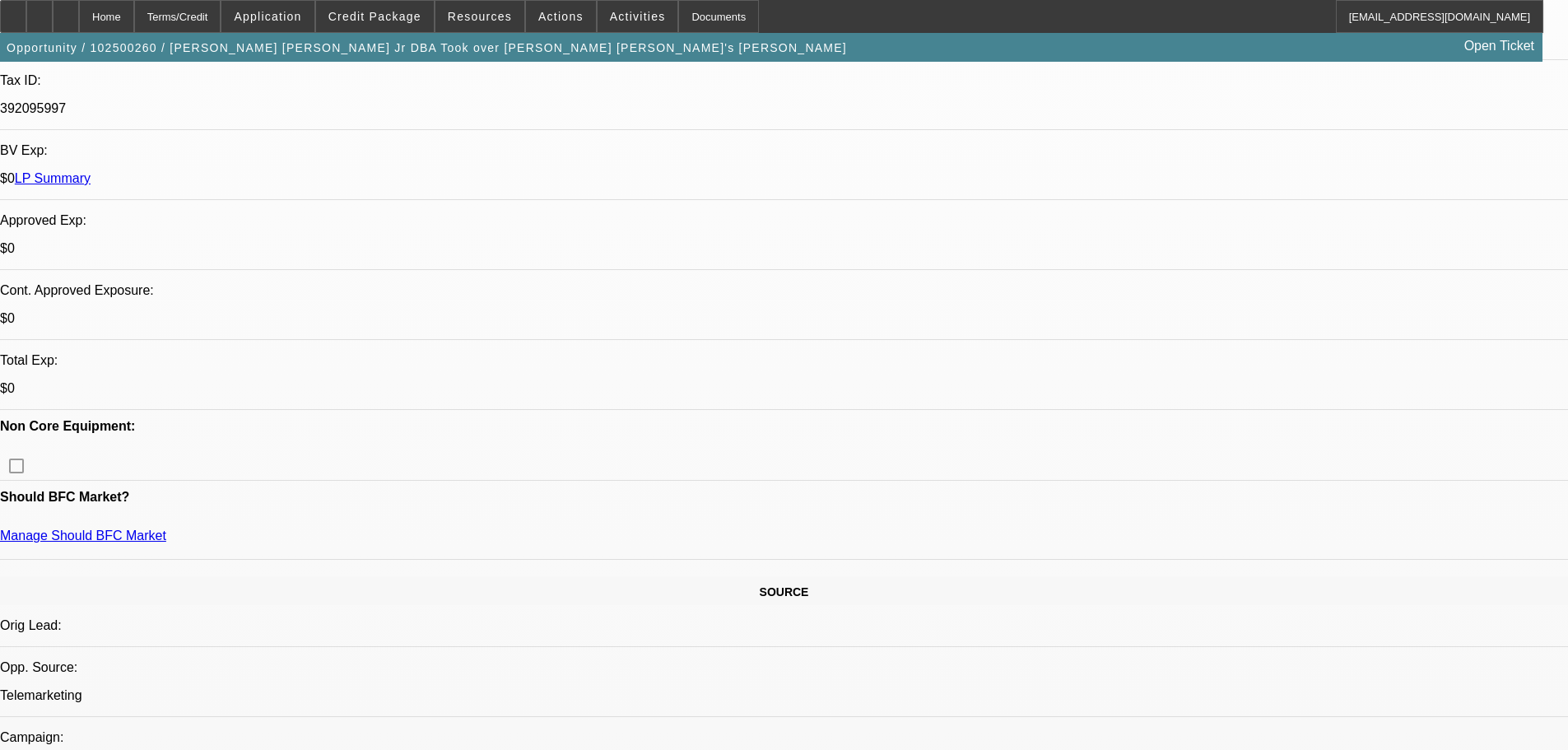
drag, startPoint x: 1081, startPoint y: 415, endPoint x: 1210, endPoint y: 415, distance: 129.0
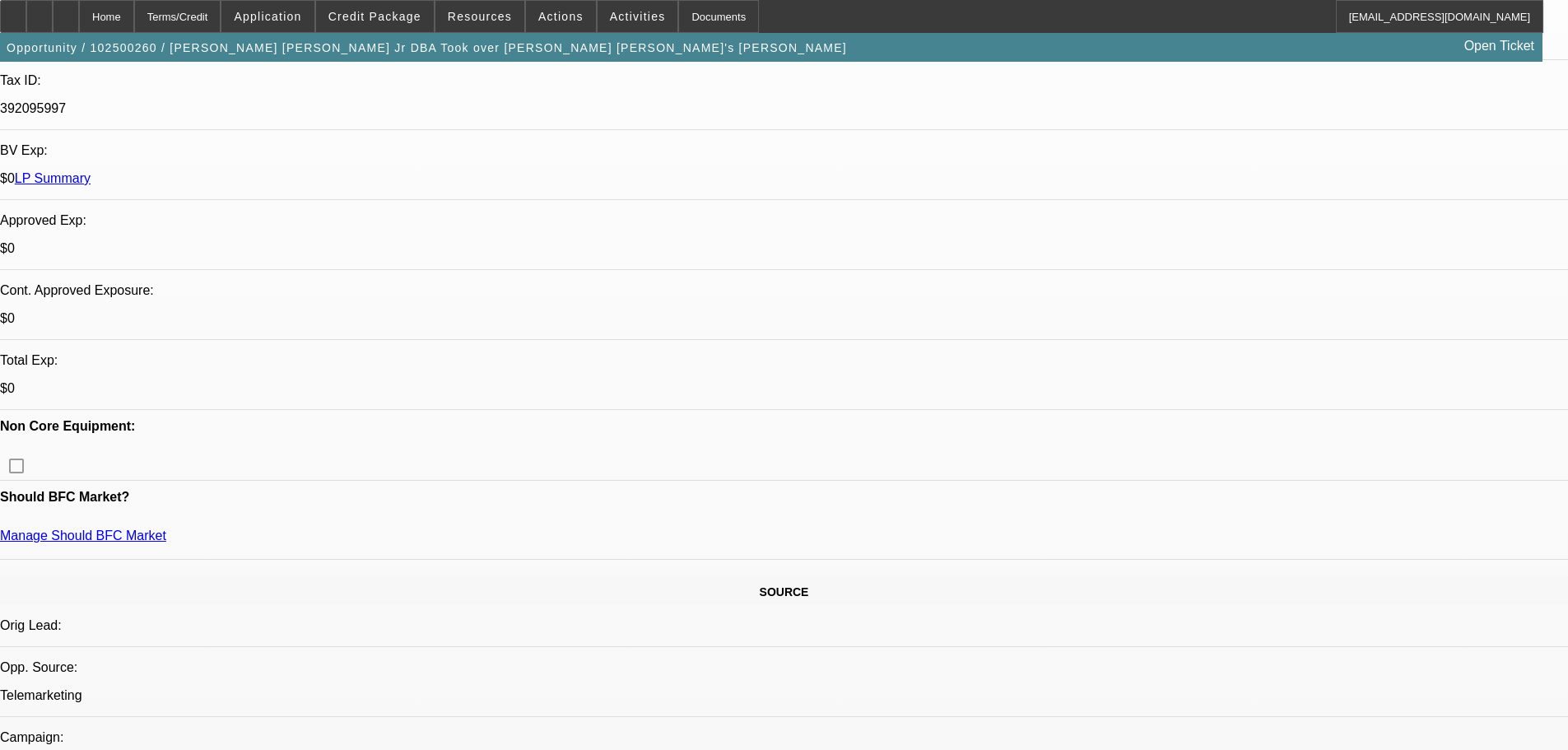
drag, startPoint x: 1186, startPoint y: 411, endPoint x: 1070, endPoint y: 417, distance: 116.2
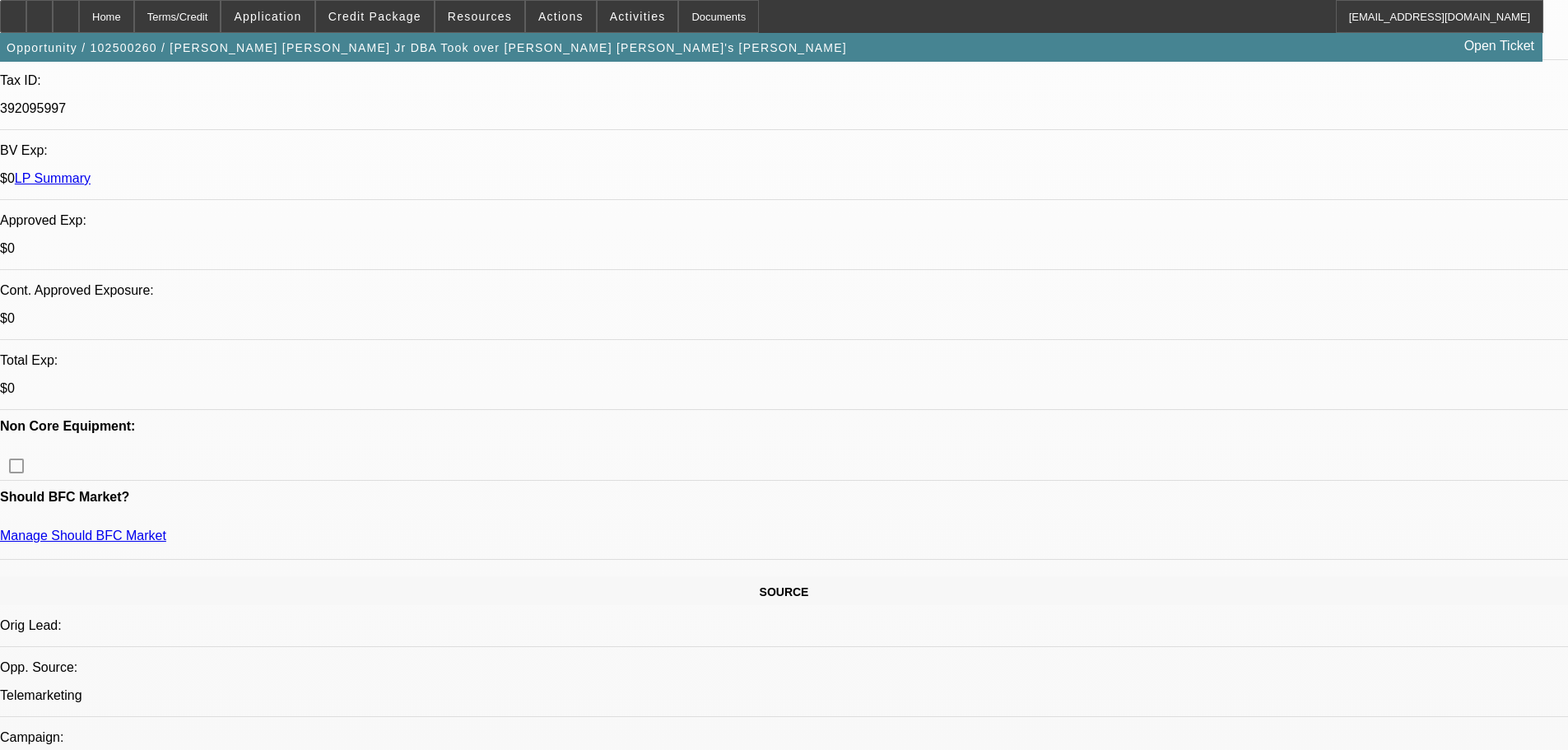
drag, startPoint x: 1157, startPoint y: 556, endPoint x: 1076, endPoint y: 463, distance: 123.3
drag, startPoint x: 1077, startPoint y: 462, endPoint x: 1232, endPoint y: 561, distance: 183.9
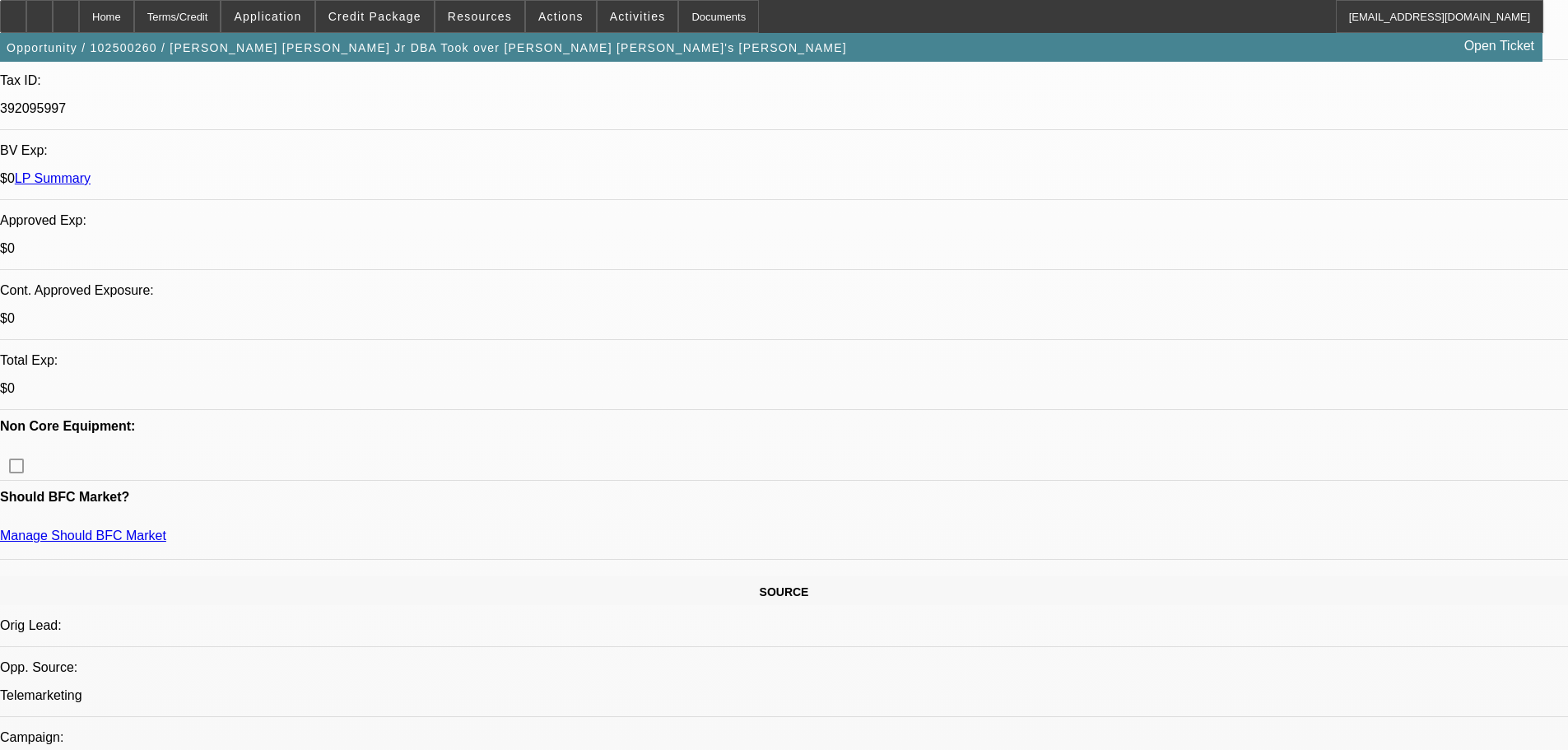
drag, startPoint x: 1157, startPoint y: 557, endPoint x: 1071, endPoint y: 448, distance: 138.8
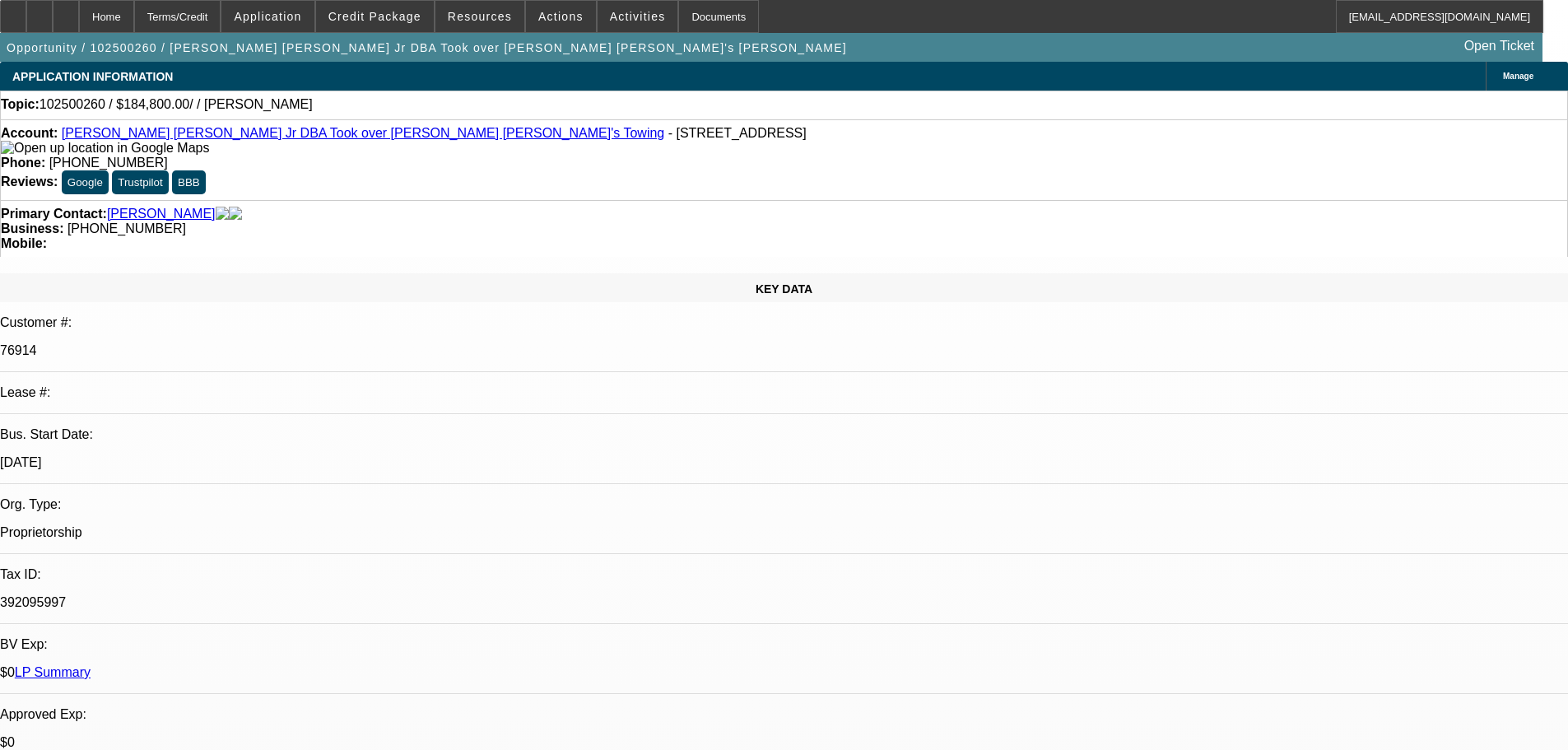
select select "0"
select select "2"
select select "0.1"
select select "4"
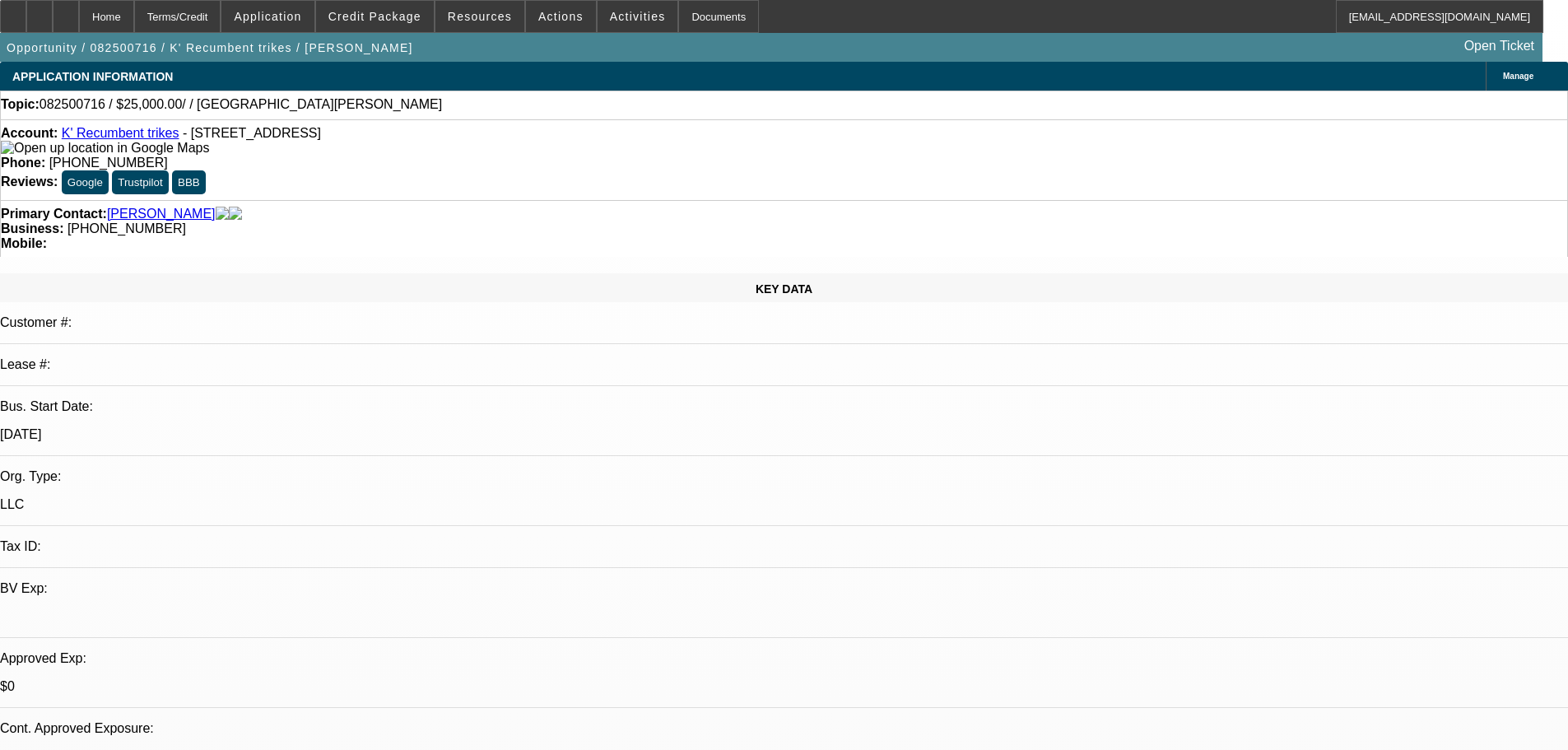
select select "0"
select select "2"
select select "0.1"
select select "4"
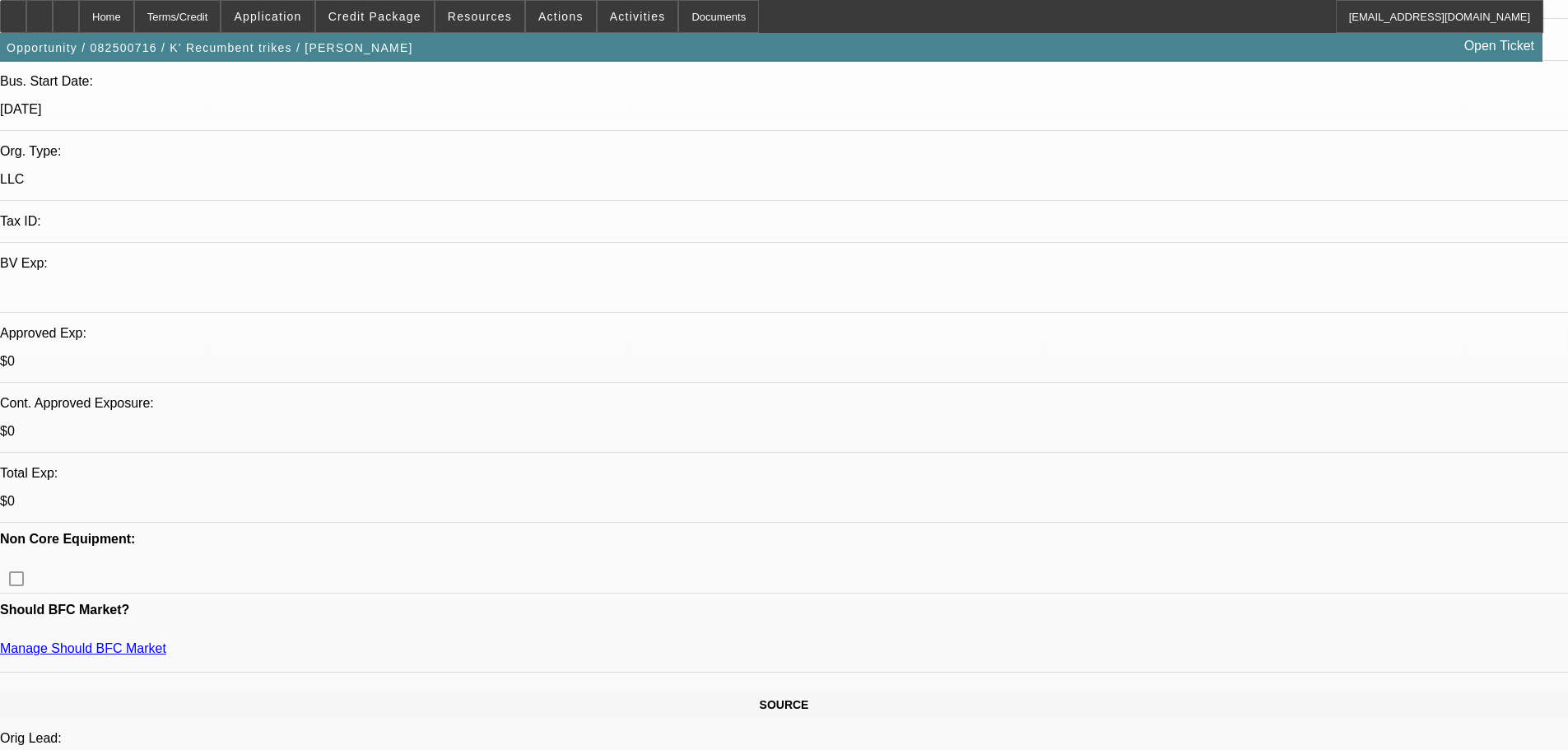
scroll to position [329, 0]
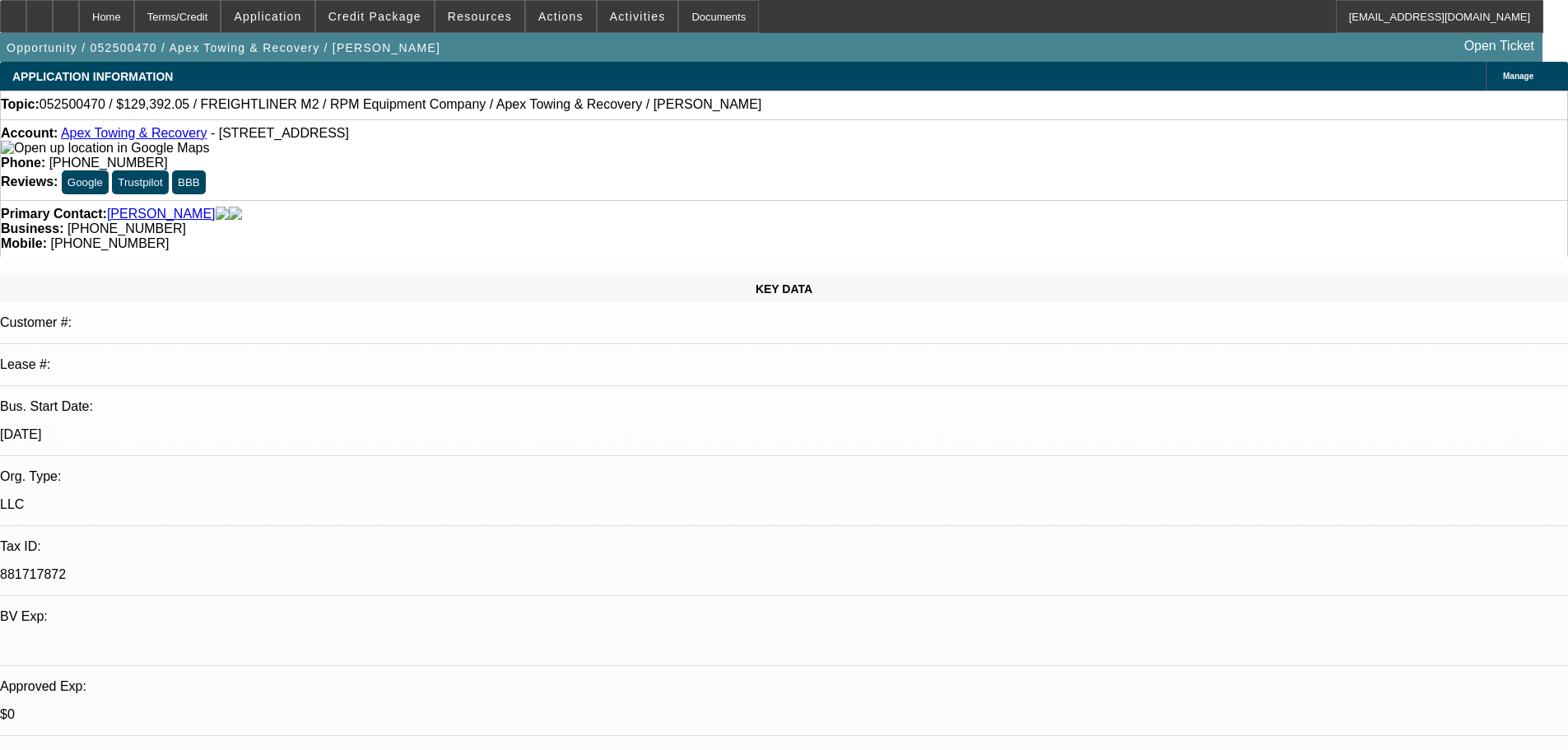
select select "0"
select select "6"
select select "0"
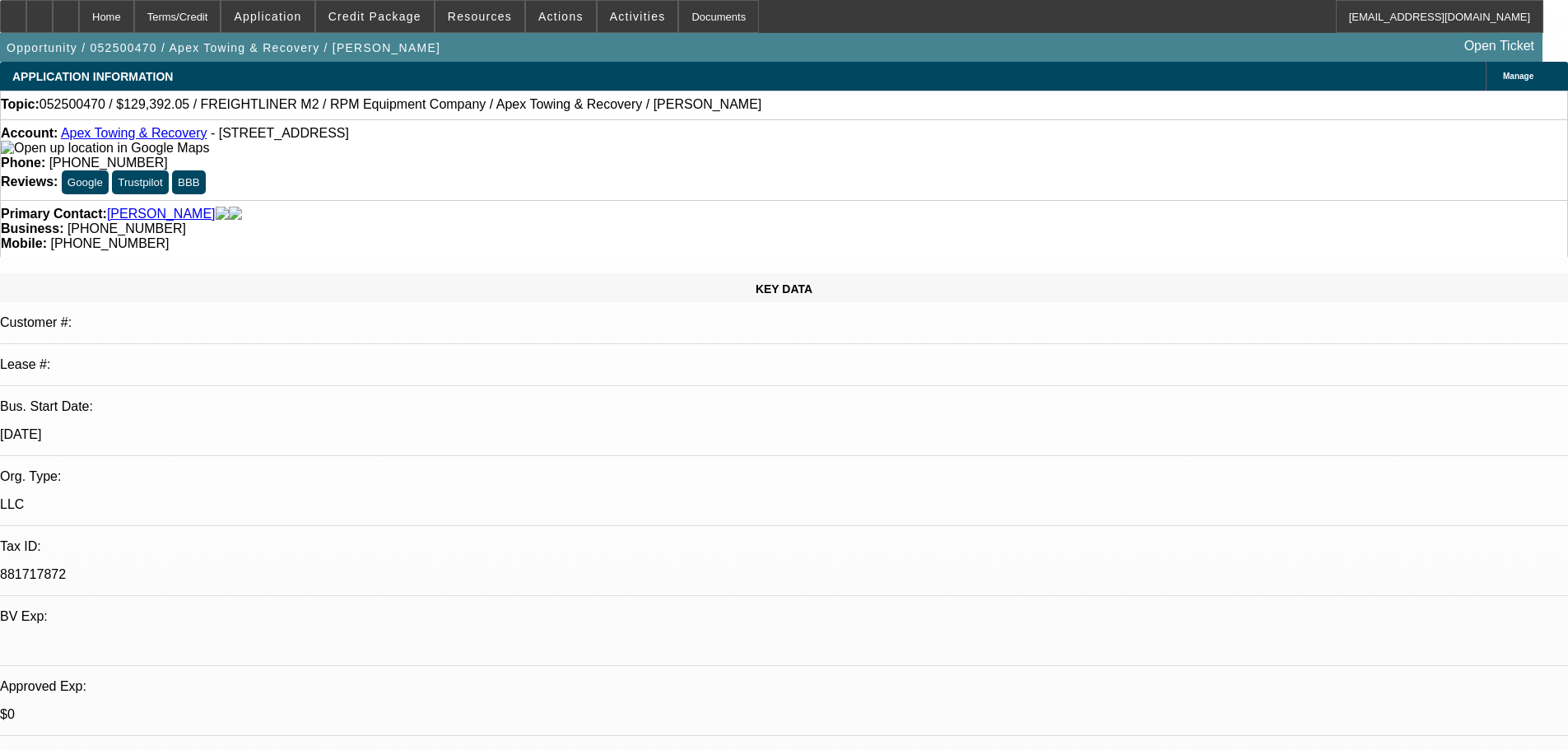
select select "0"
select select "6"
select select "0"
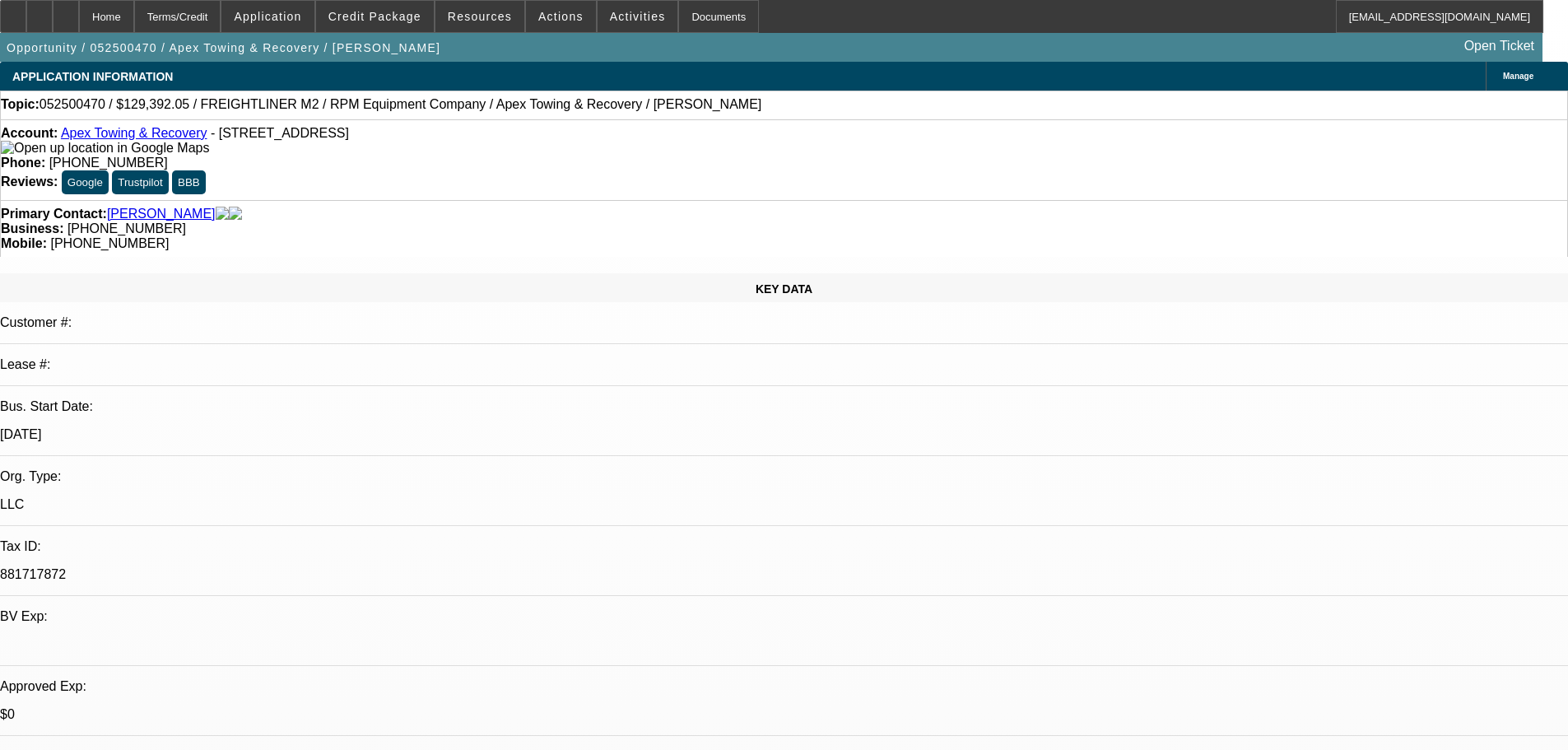
select select "0"
select select "6"
select select "0"
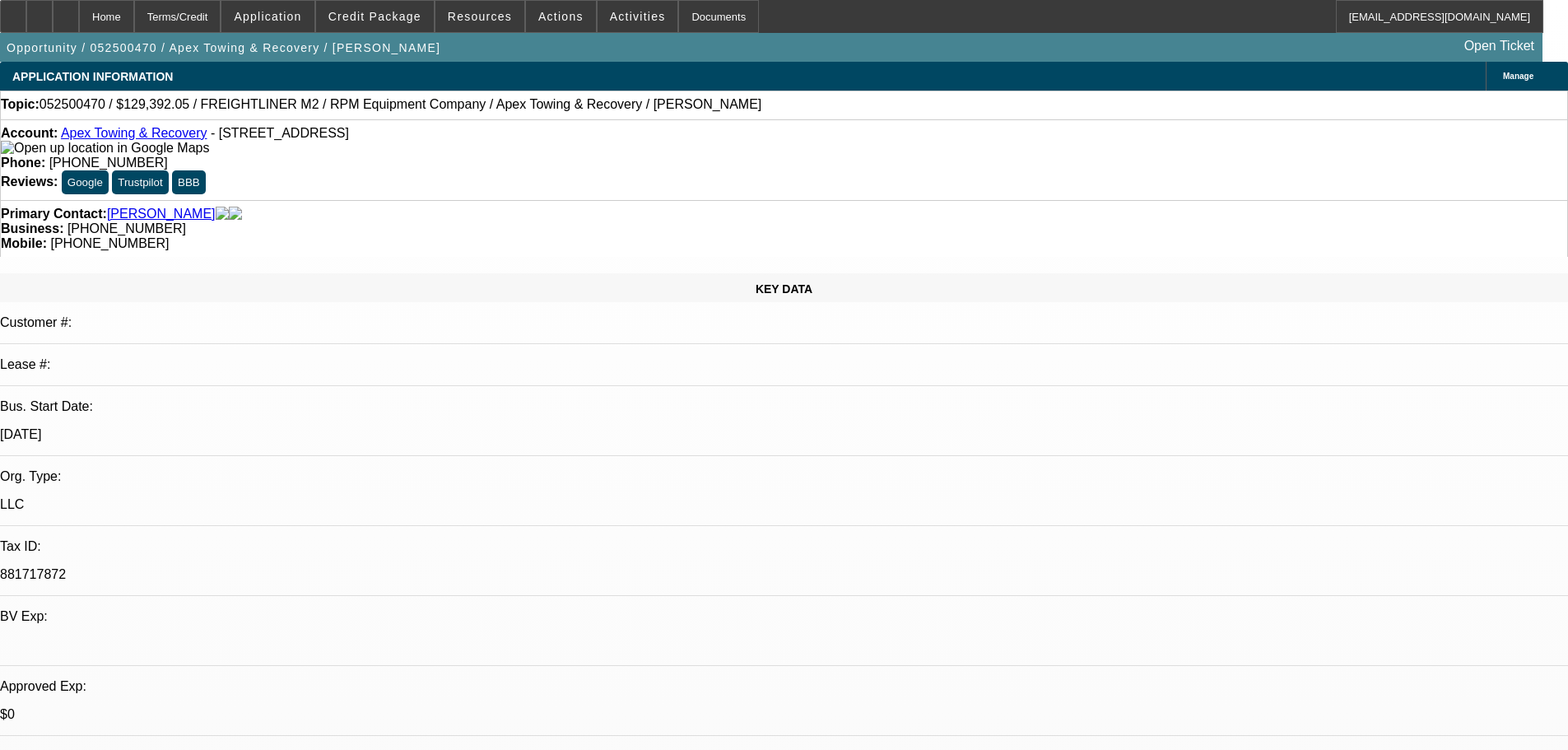
select select "6"
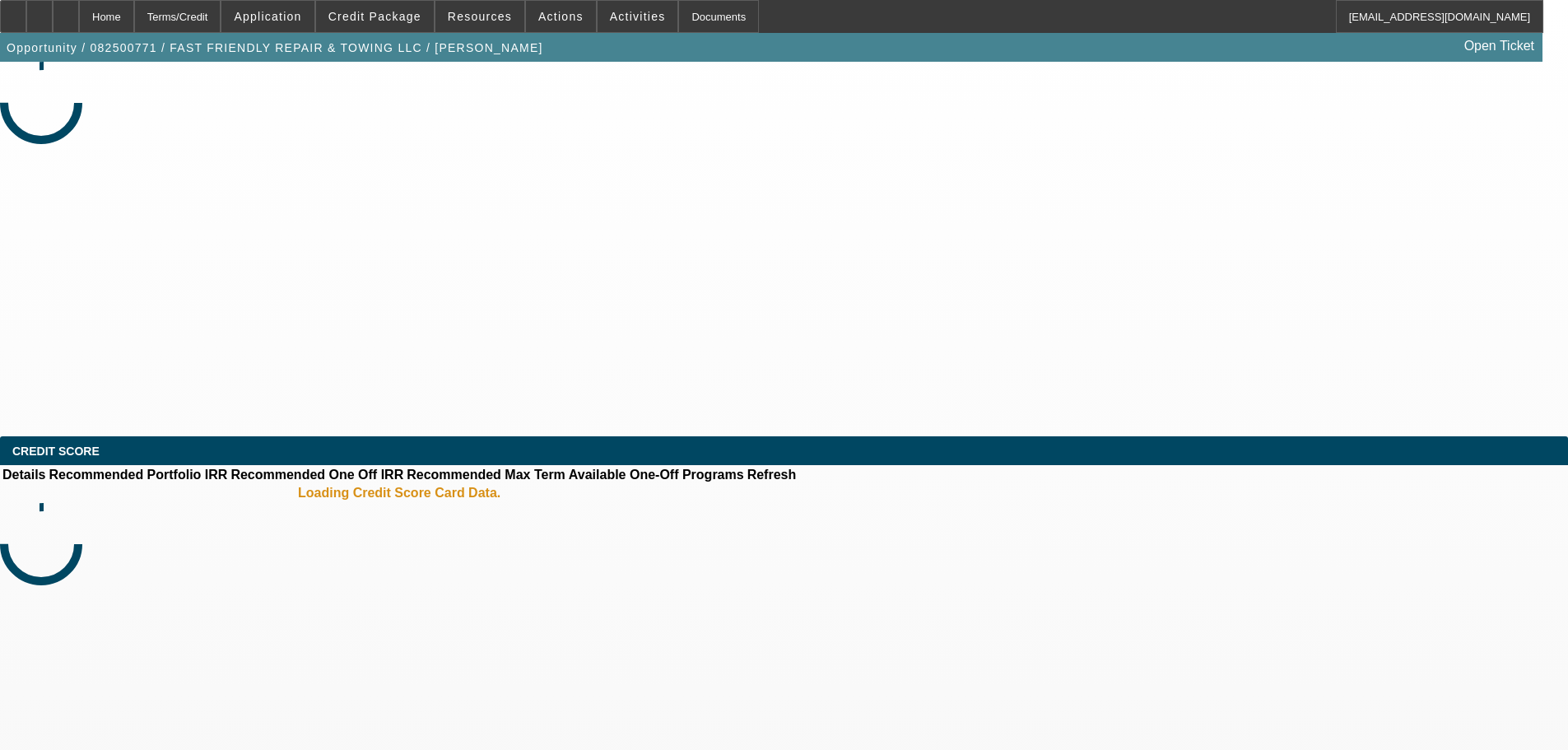
select select "0"
select select "2"
select select "0.1"
select select "4"
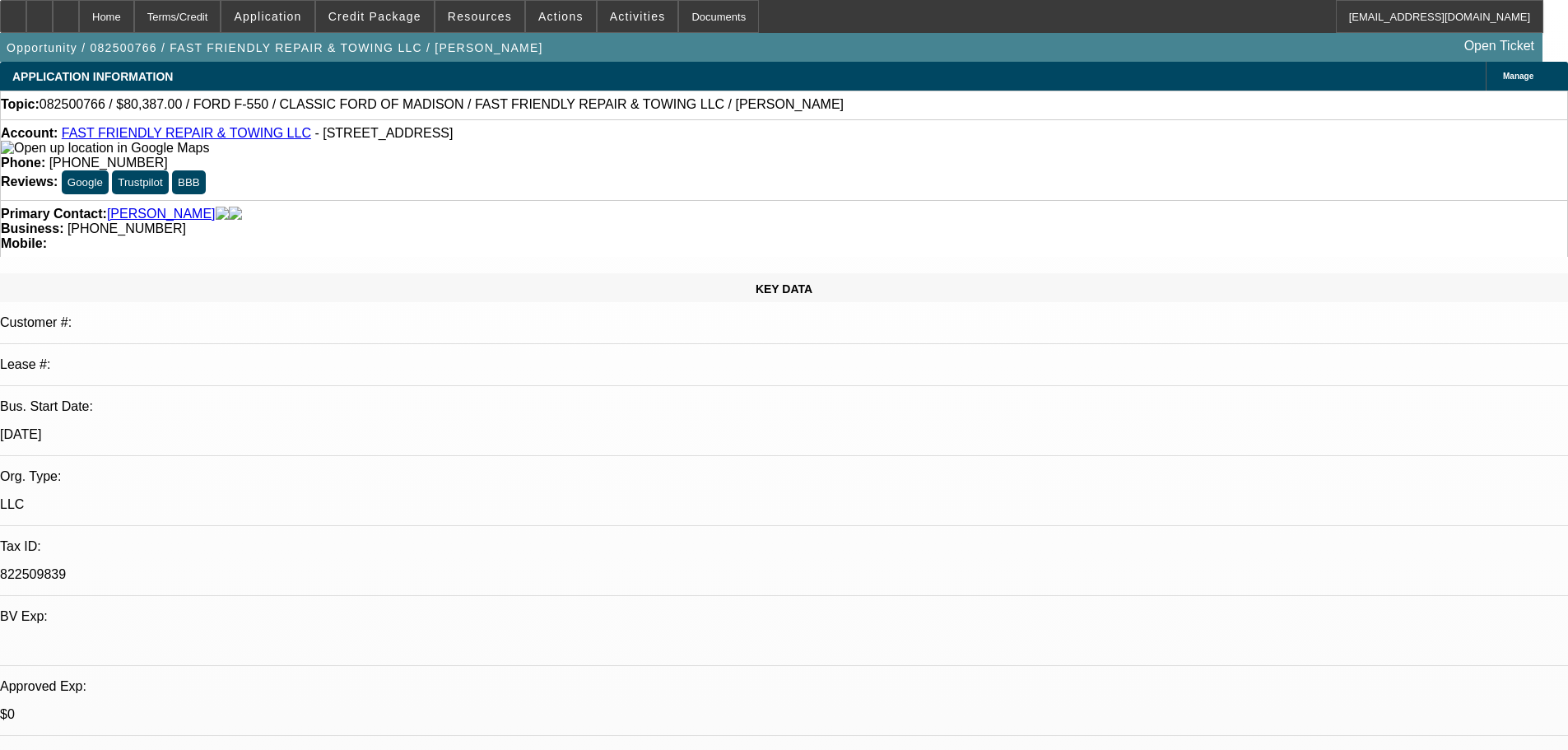
select select "0"
select select "2"
select select "0"
select select "6"
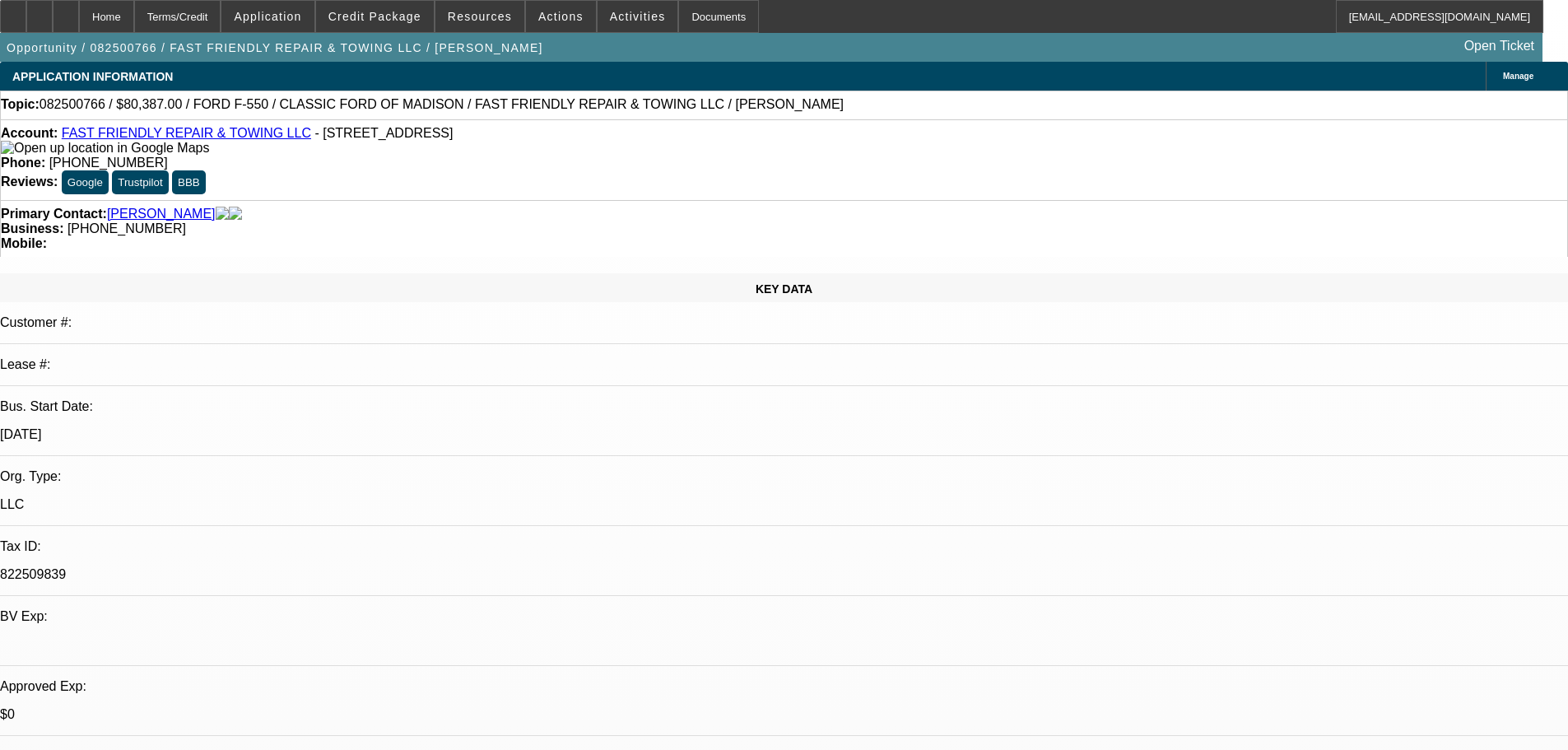
select select "0"
select select "2"
select select "0.15"
select select "16"
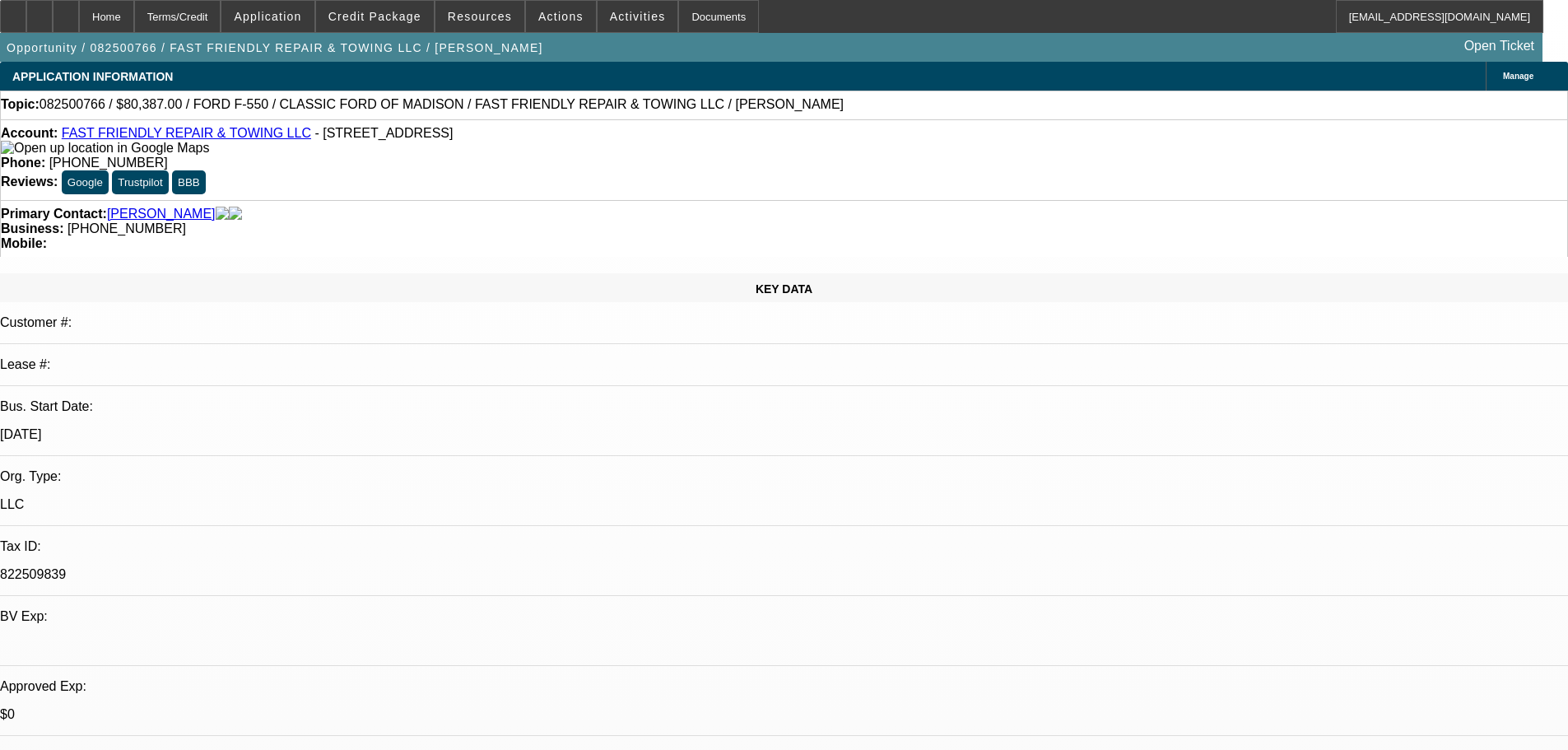
select select "0"
select select "2"
select select "0.15"
select select "16"
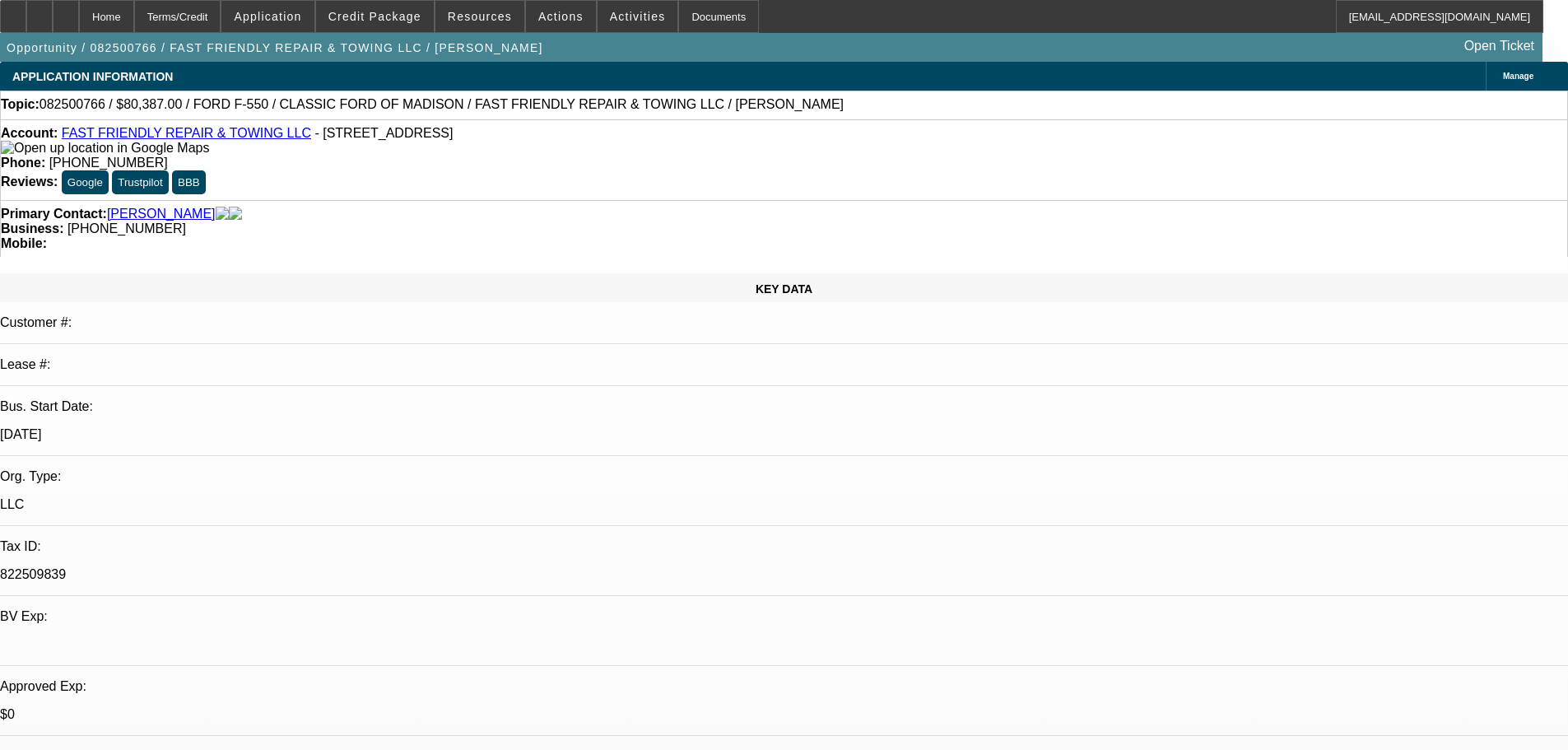
select select "0"
select select "2"
select select "0.2"
select select "17"
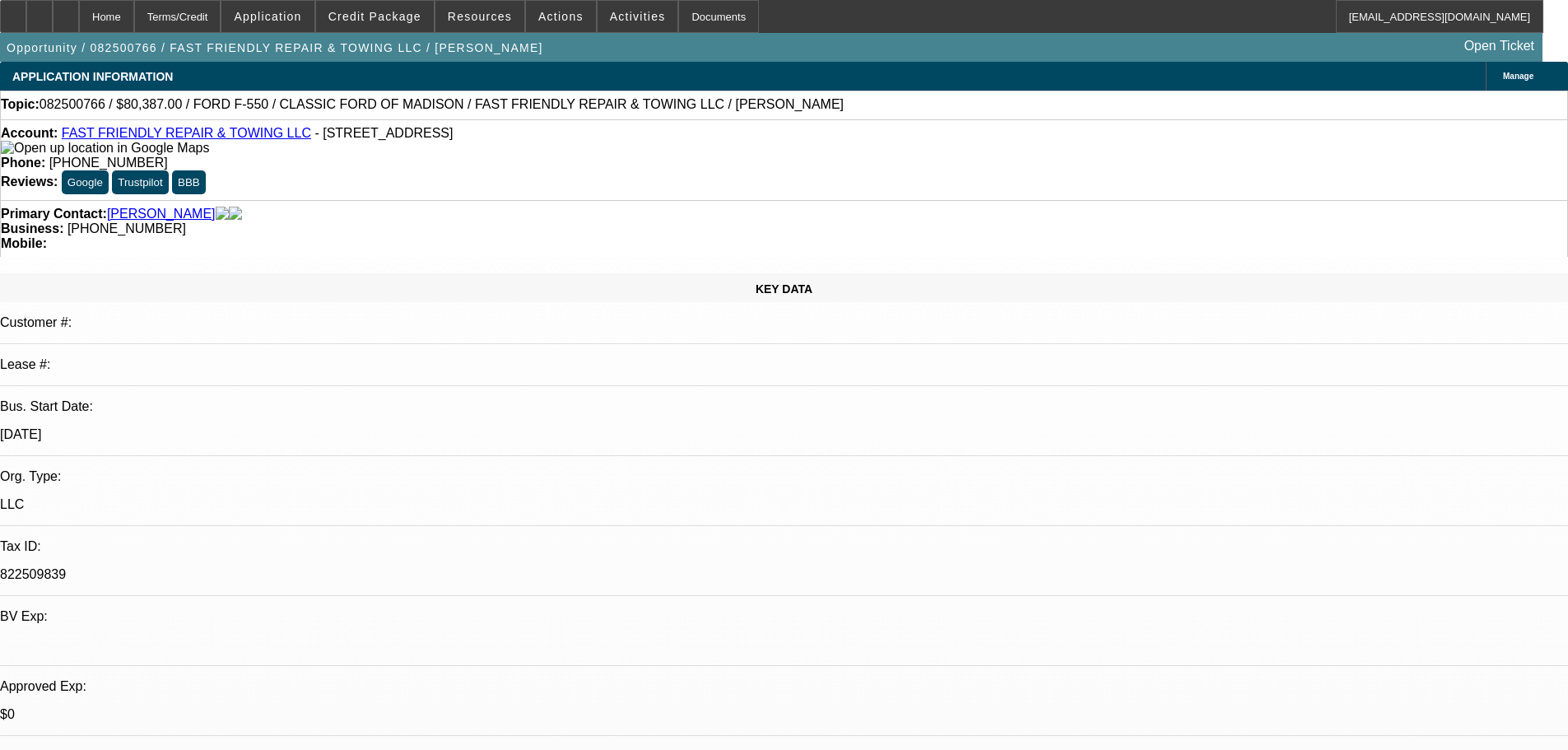
scroll to position [663, 0]
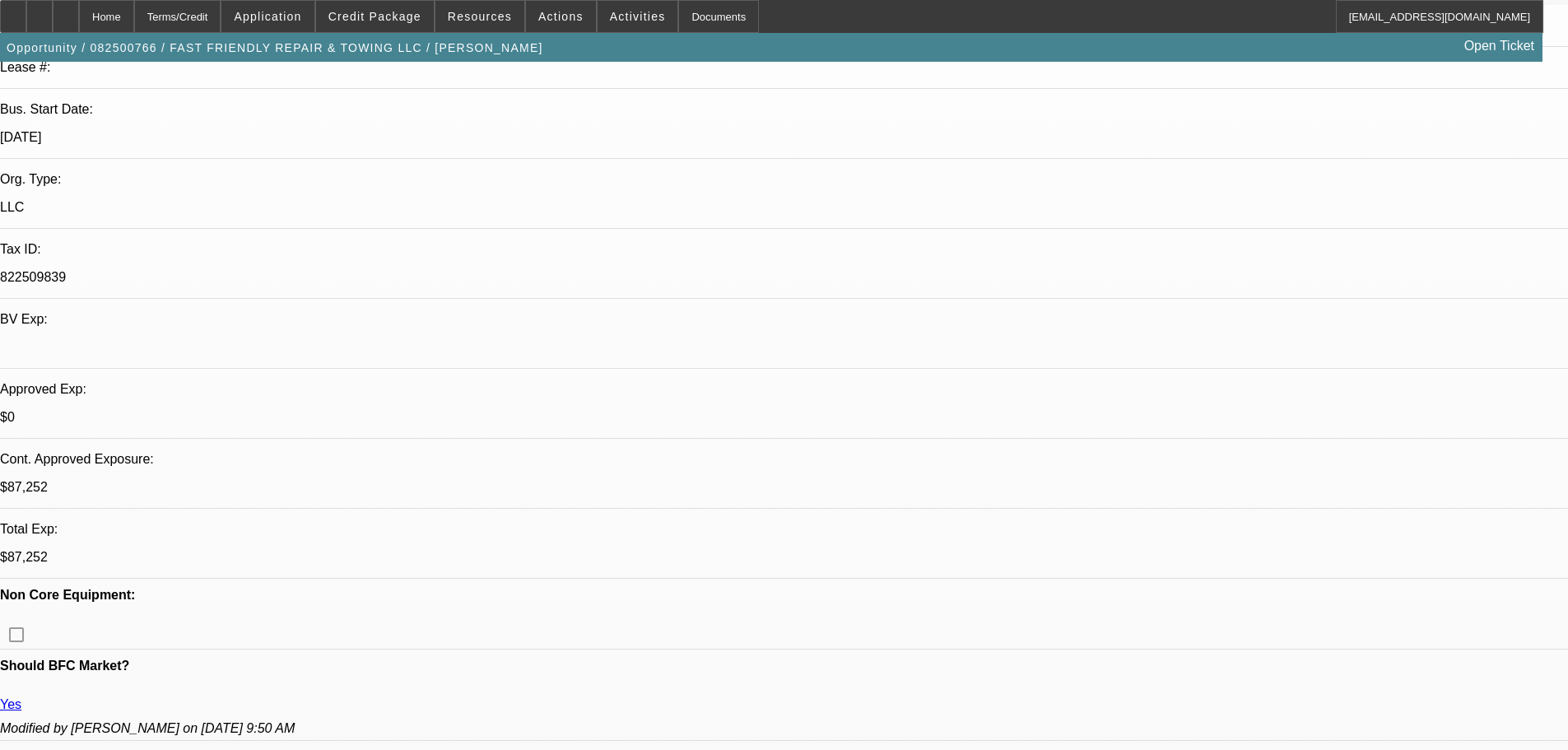
scroll to position [0, 0]
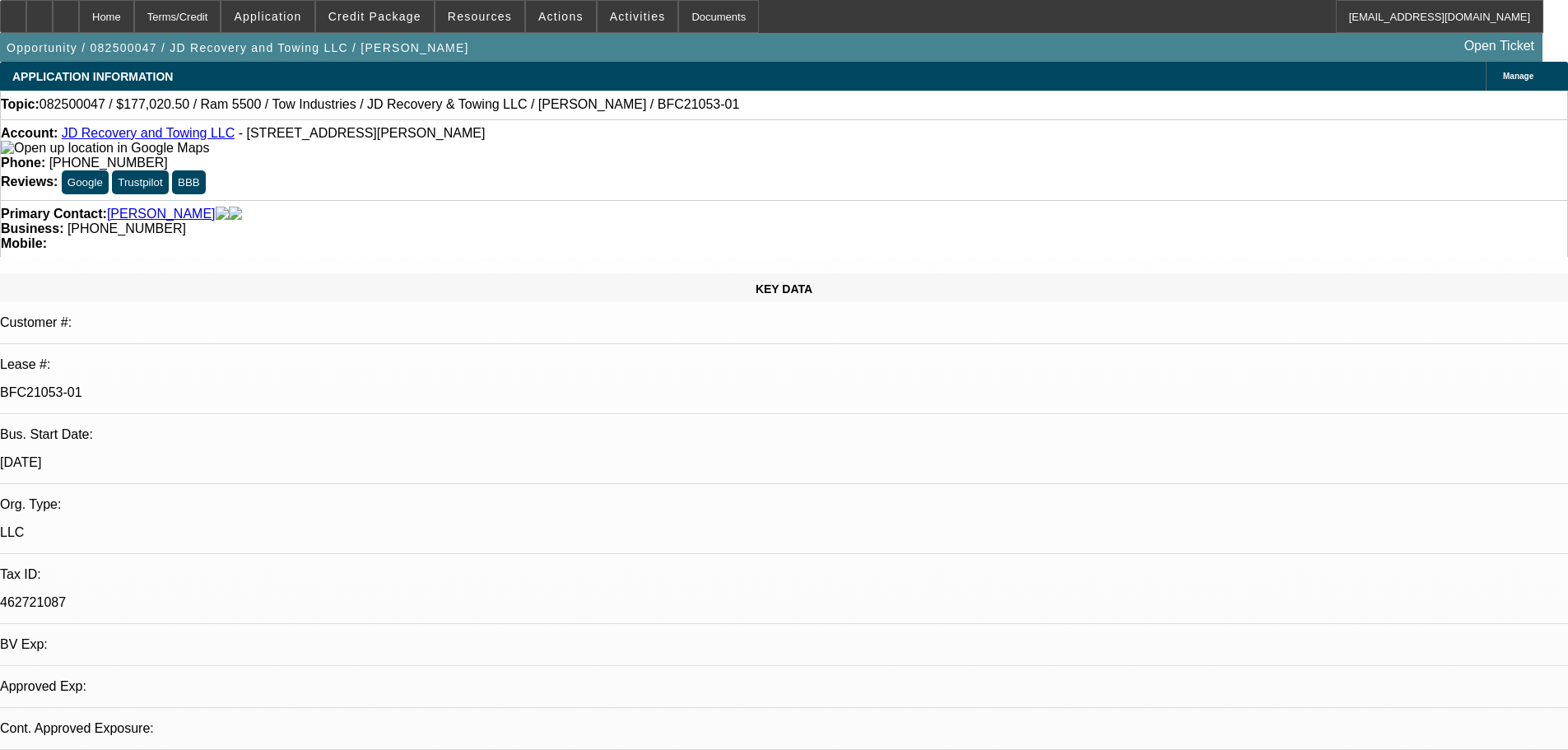
select select "0"
select select "0.1"
select select "5"
select select "0"
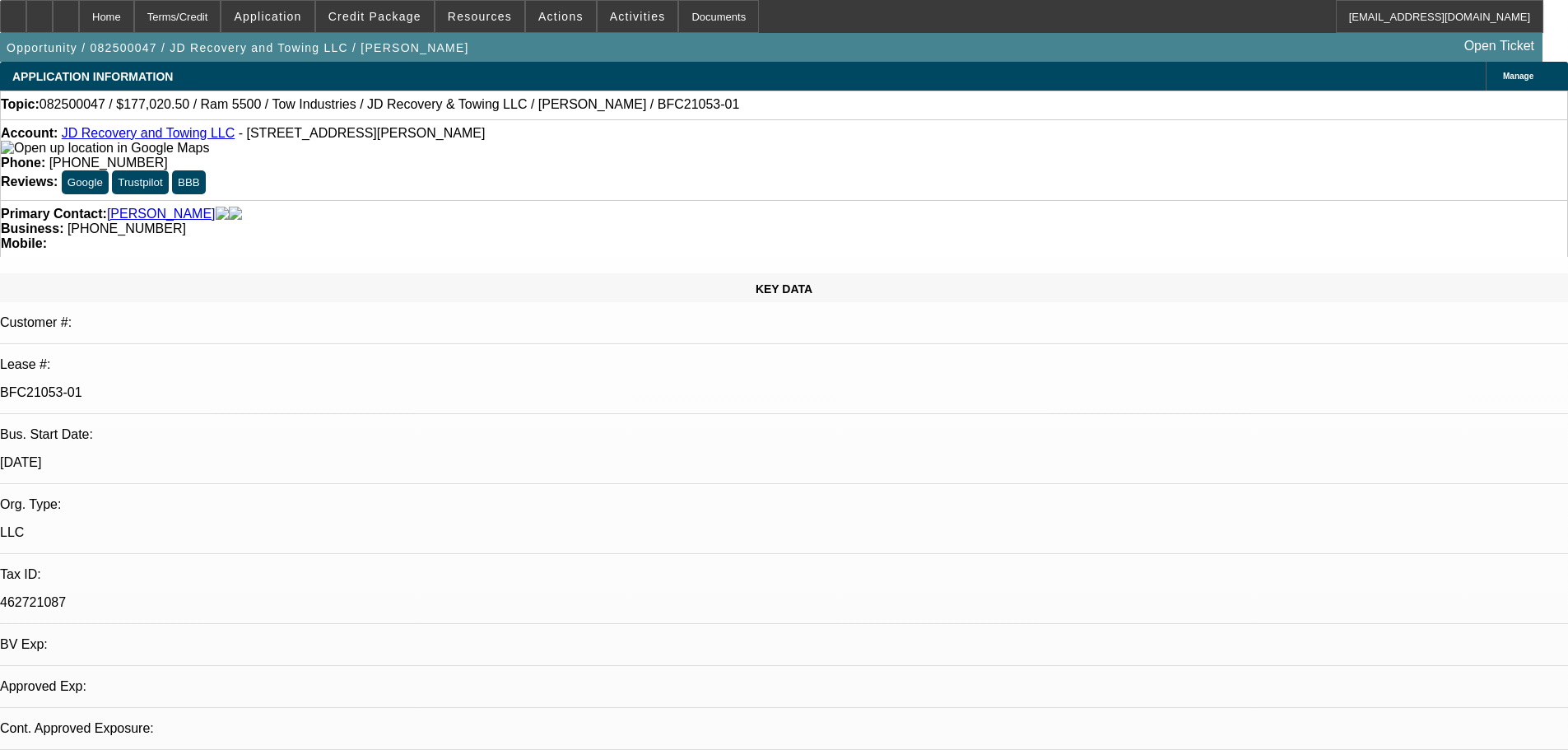
select select "0"
select select "0.1"
select select "5"
select select "0"
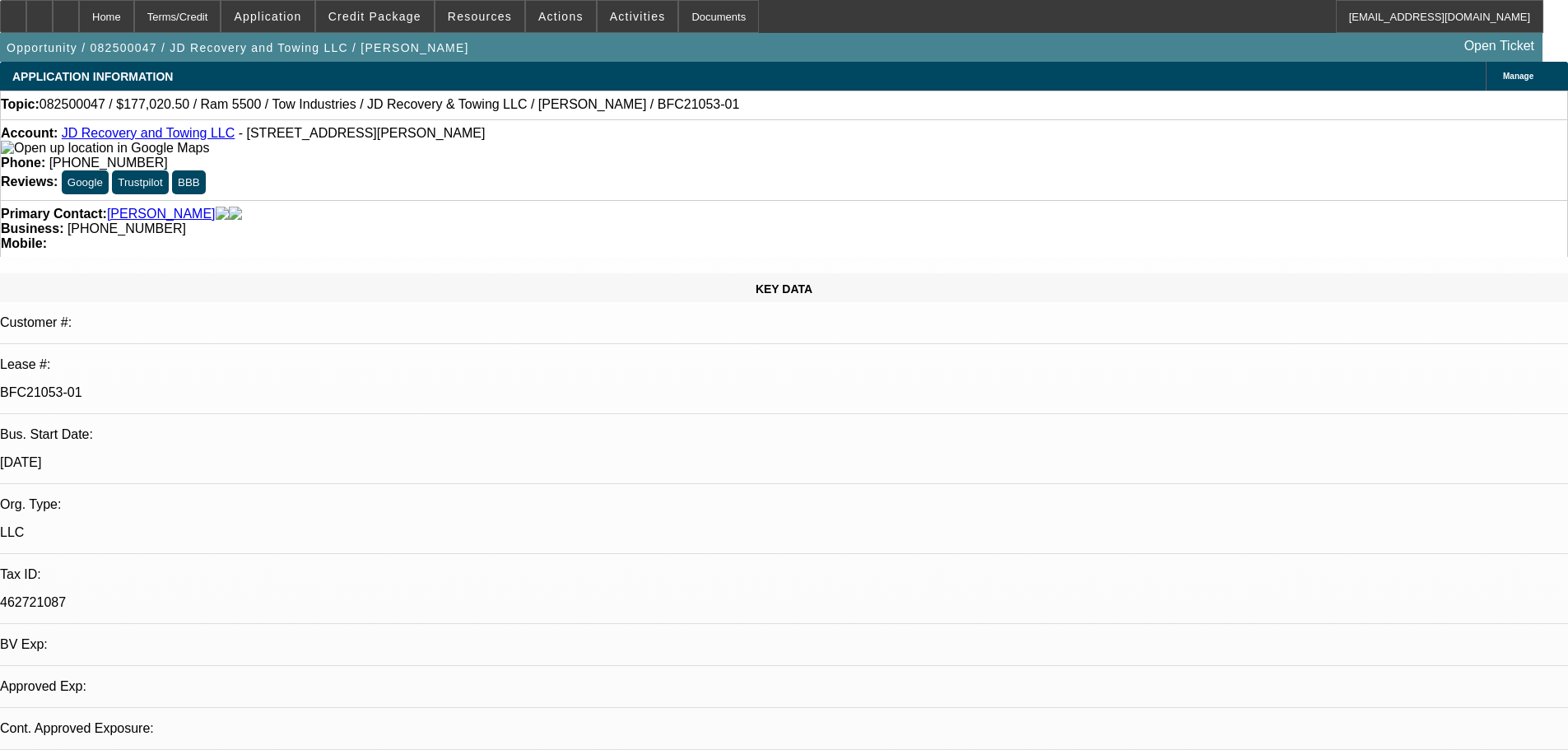
select select "0.1"
select select "4"
select select "0"
select select "0.1"
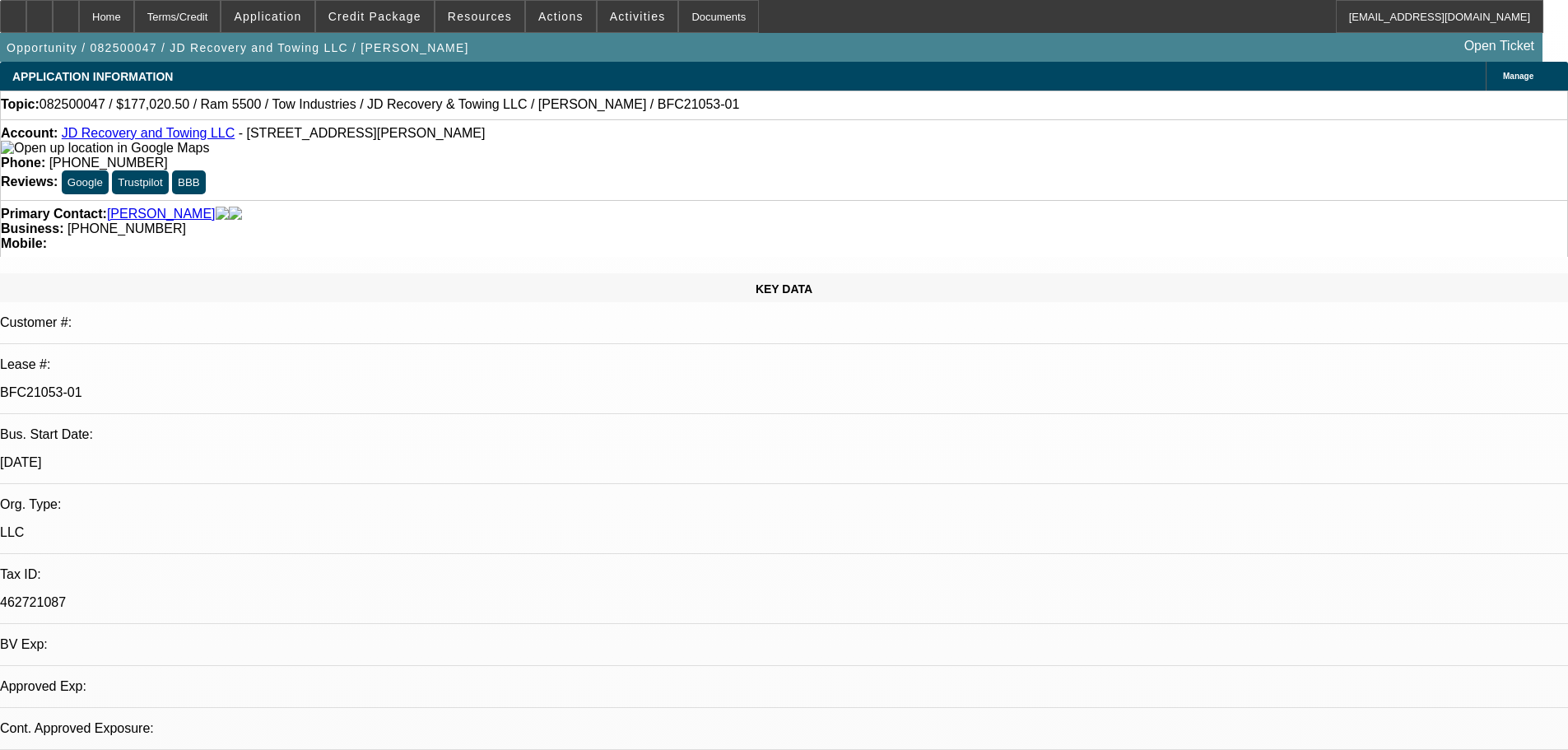
select select "4"
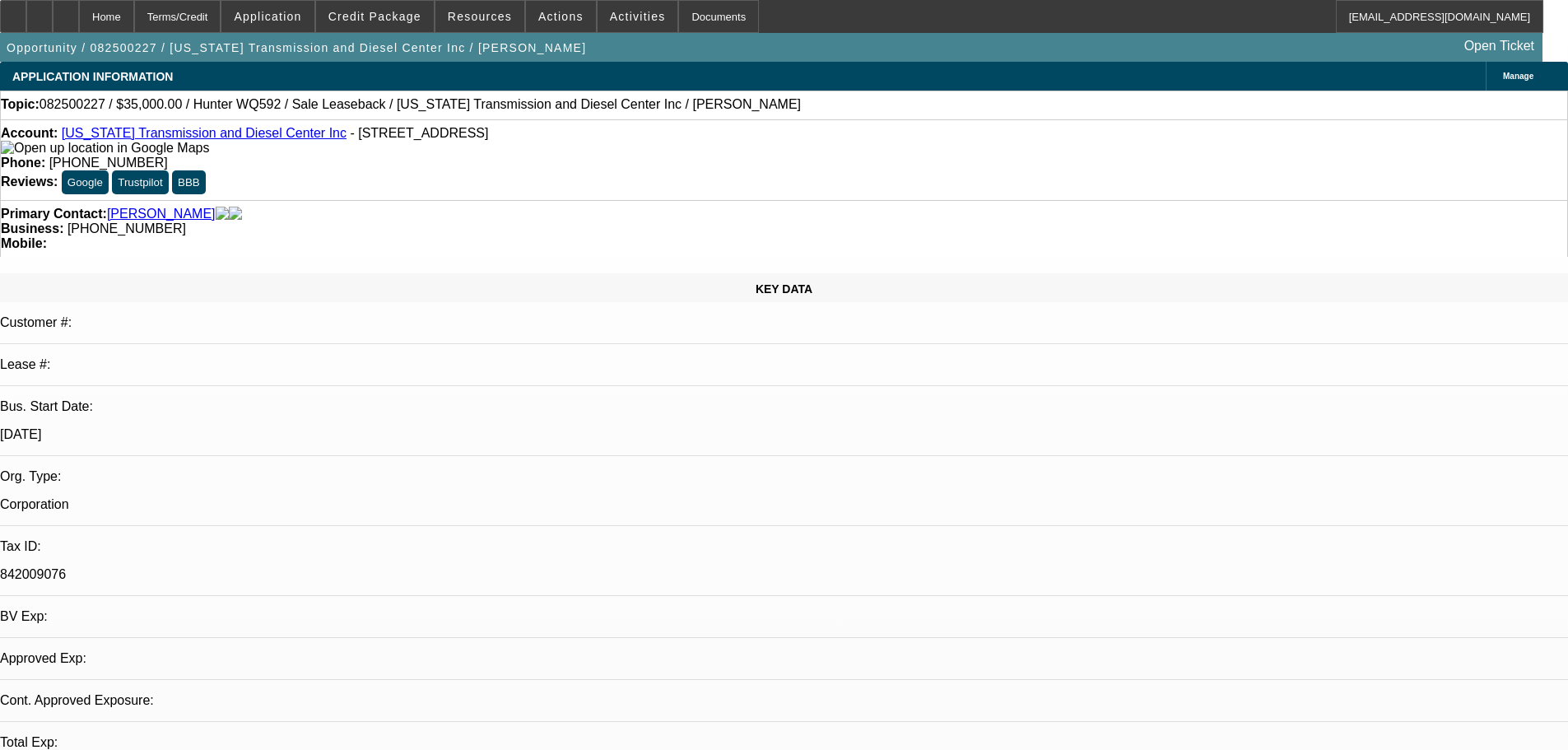
select select "0"
select select "1"
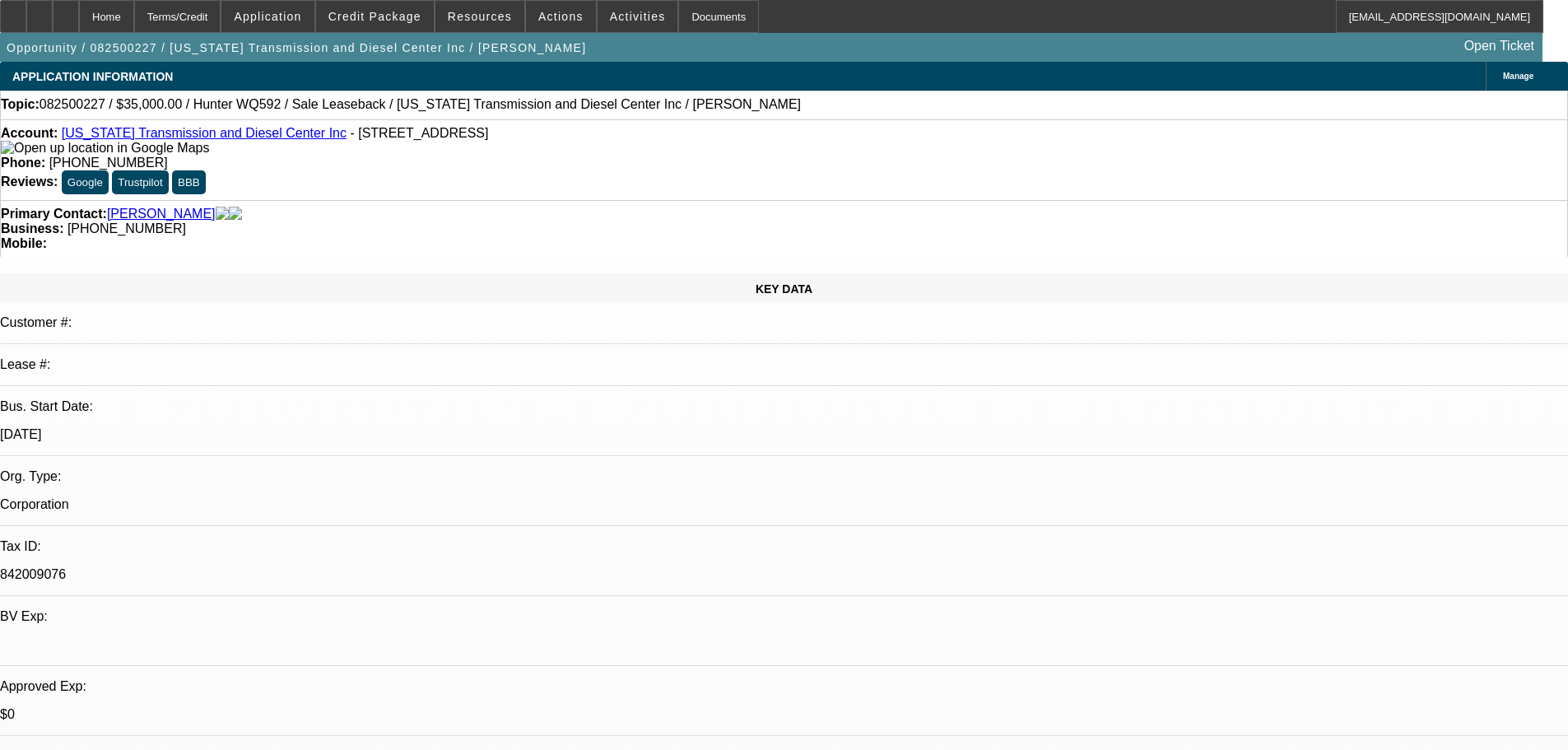
select select "6"
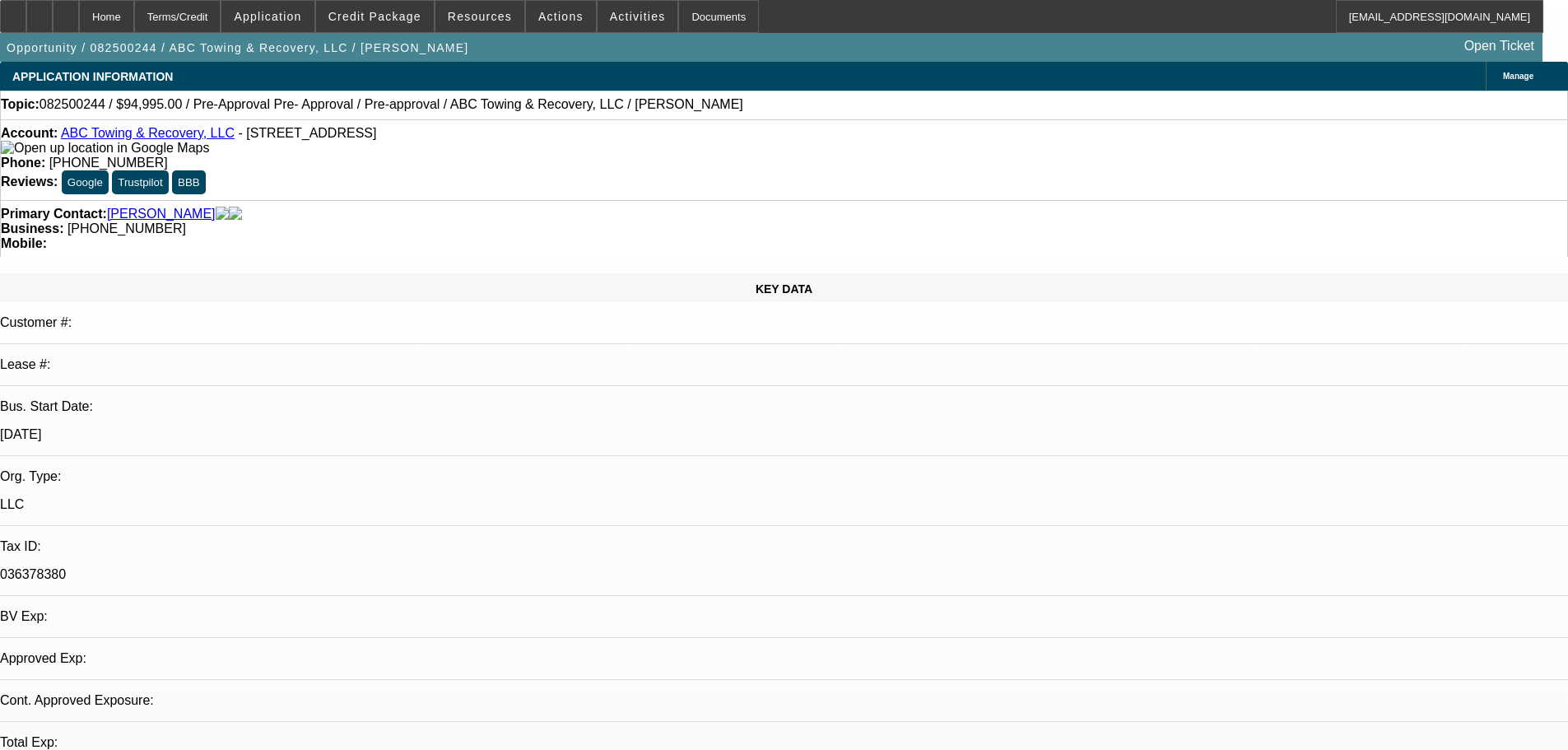
select select "0"
select select "2"
select select "0.1"
select select "4"
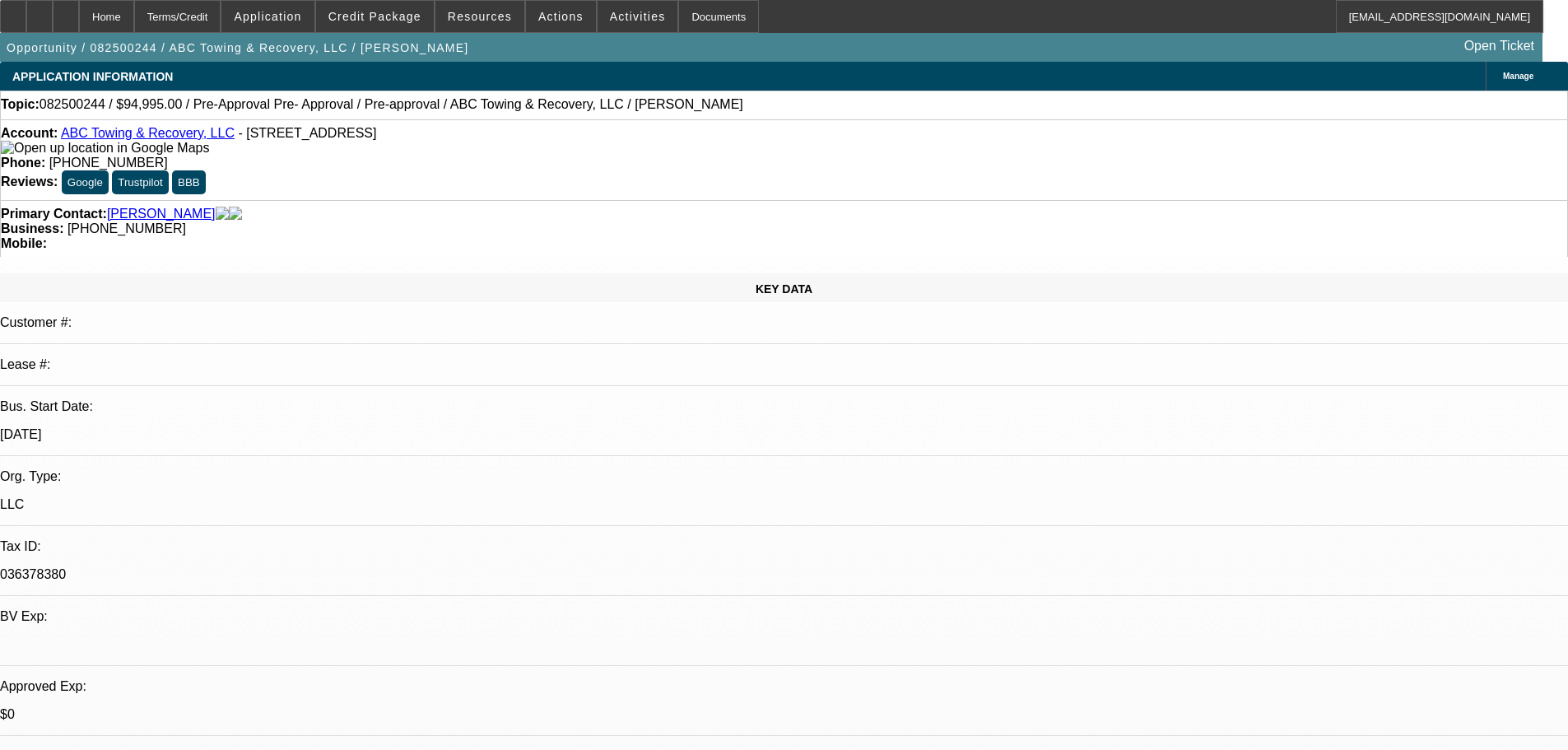
select select "0.2"
select select "2"
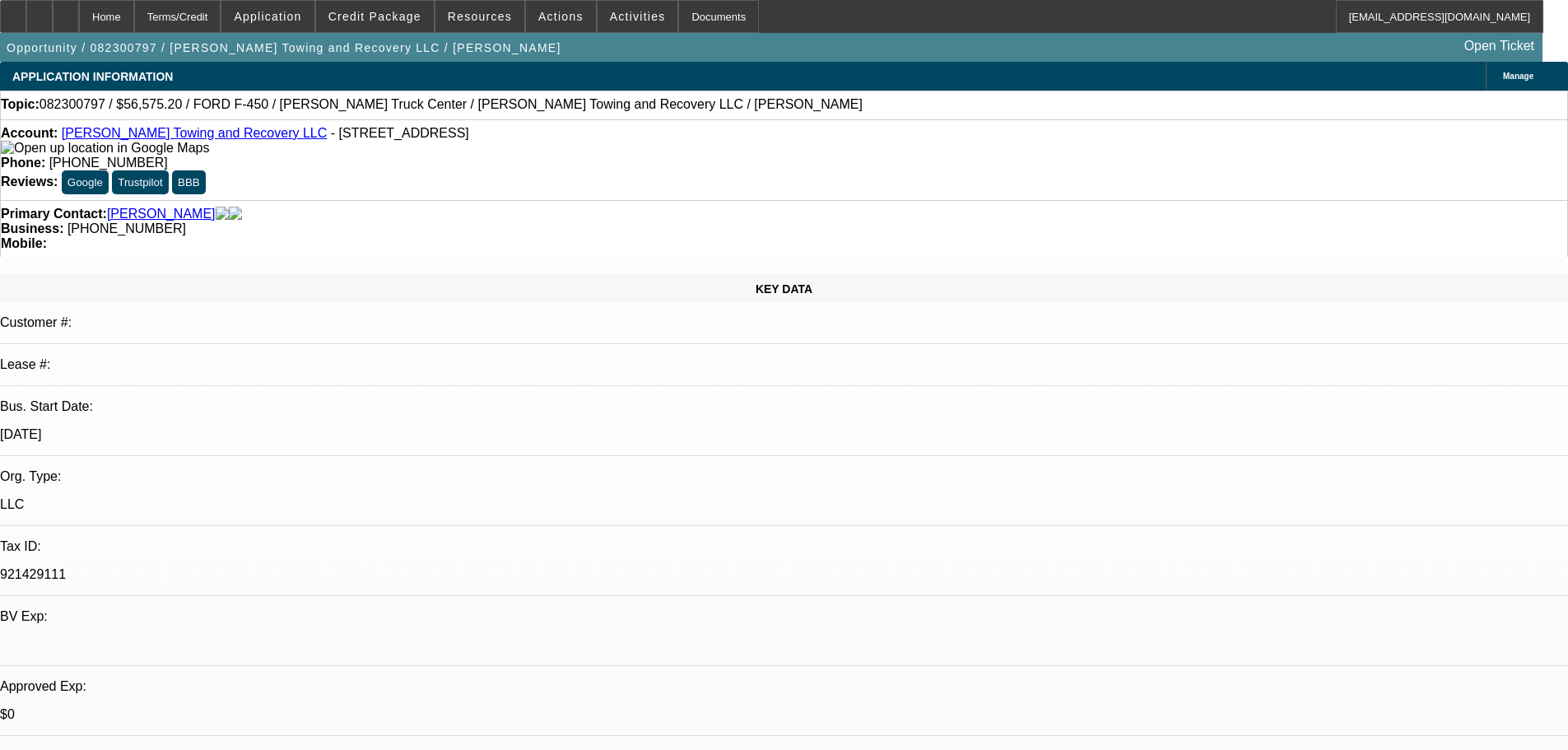
select select "2"
select select "0.1"
select select "4"
select select "0.2"
select select "2"
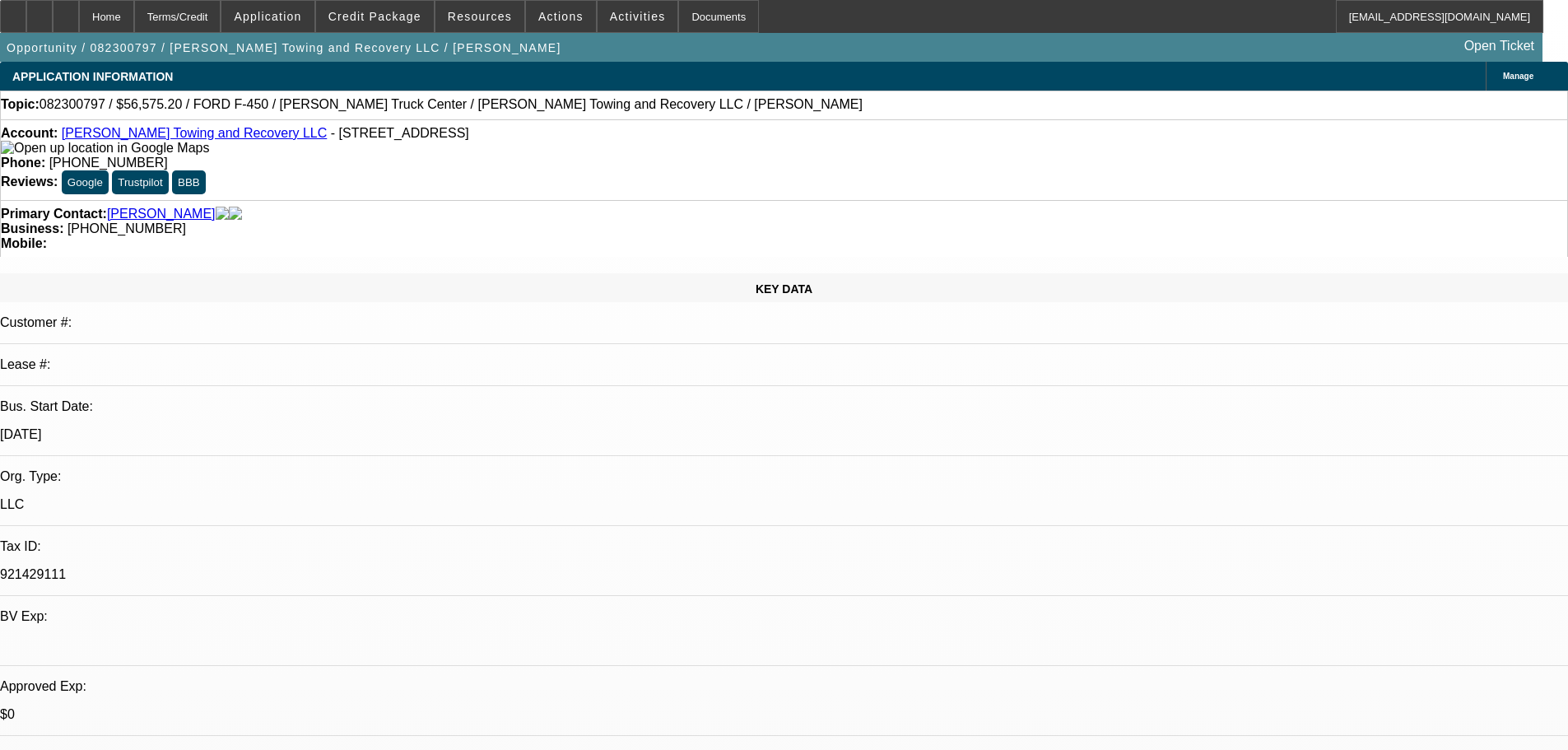
select select "2"
select select "0.1"
select select "4"
select select "0.2"
select select "2"
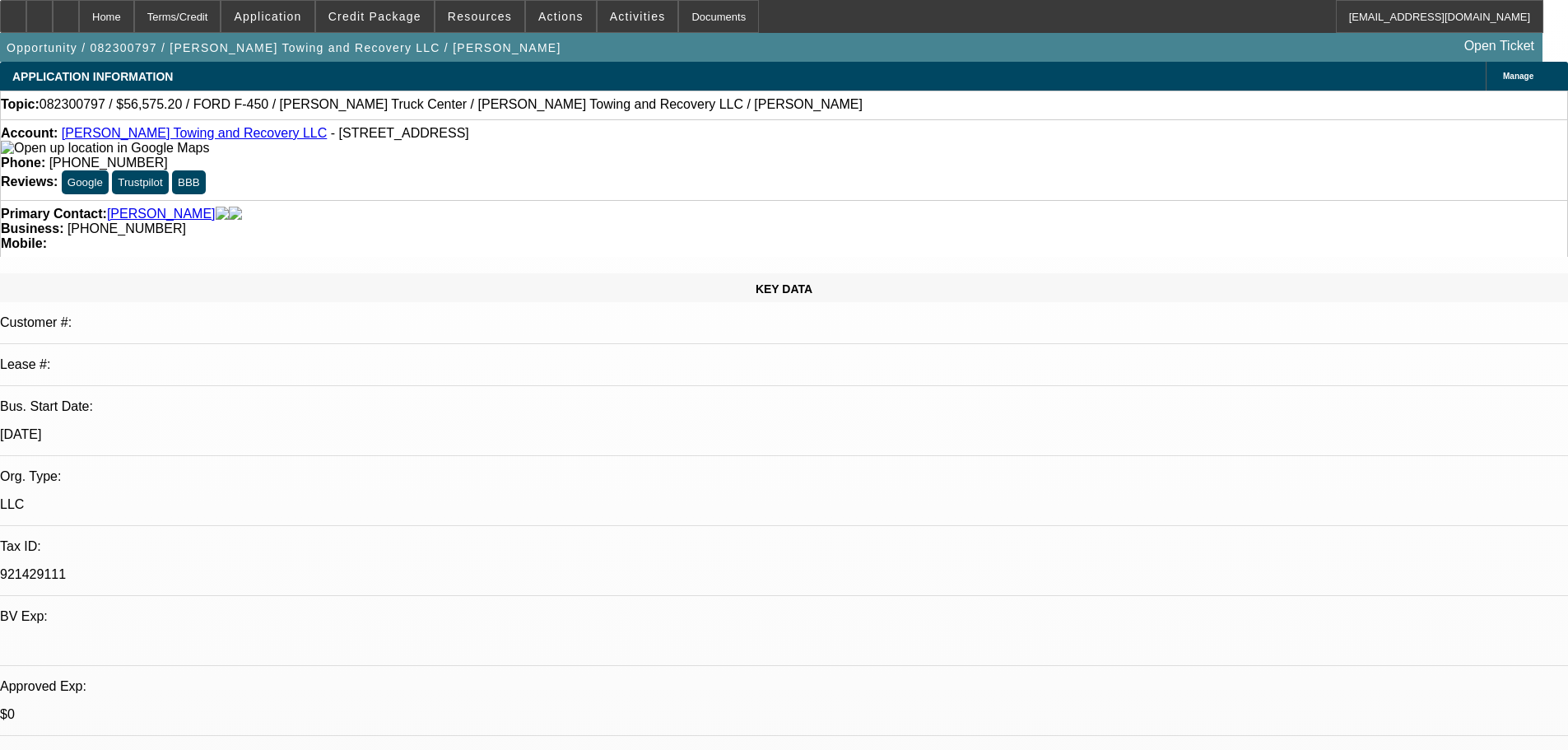
select select "2"
select select "0"
select select "6"
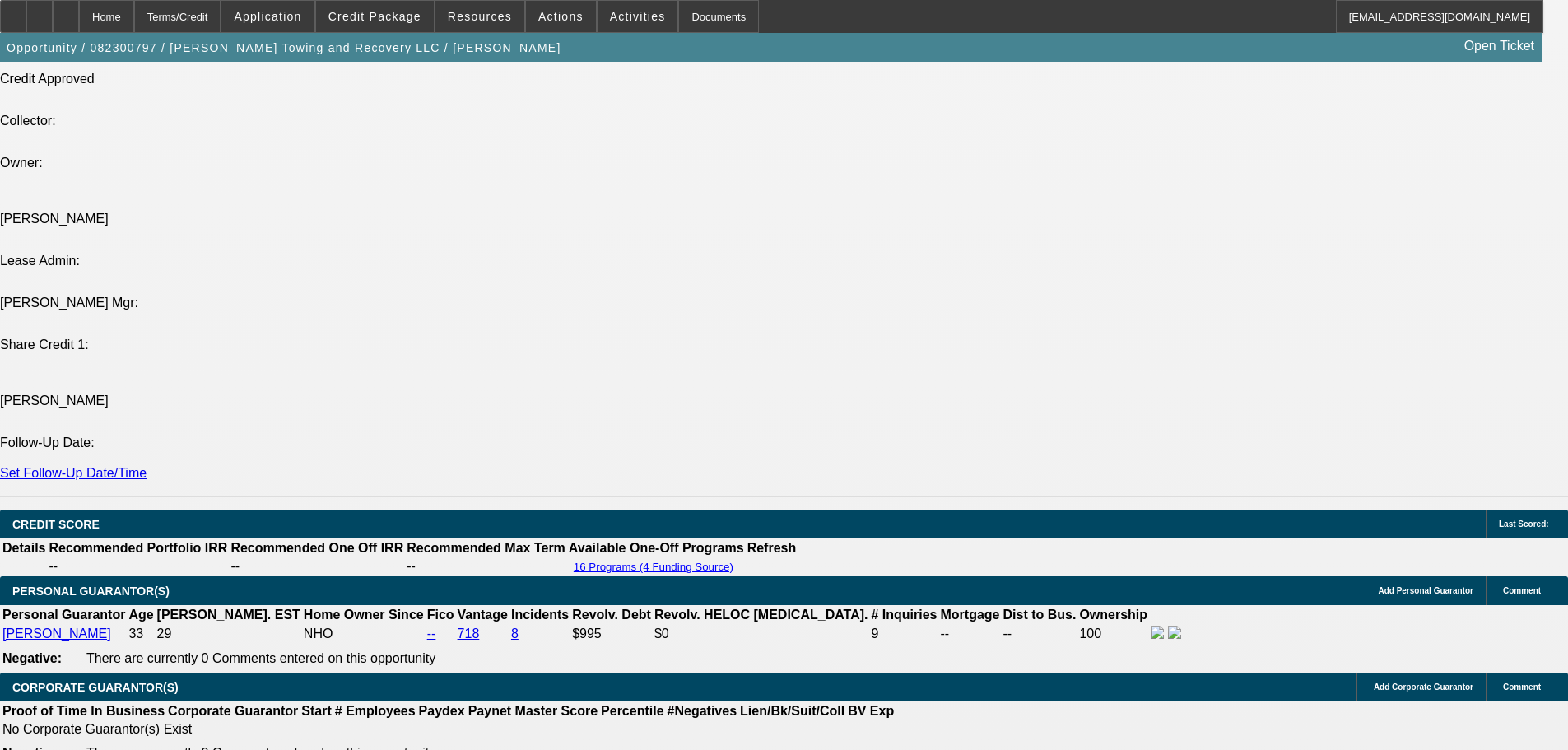
scroll to position [1975, 0]
